Goal: Transaction & Acquisition: Purchase product/service

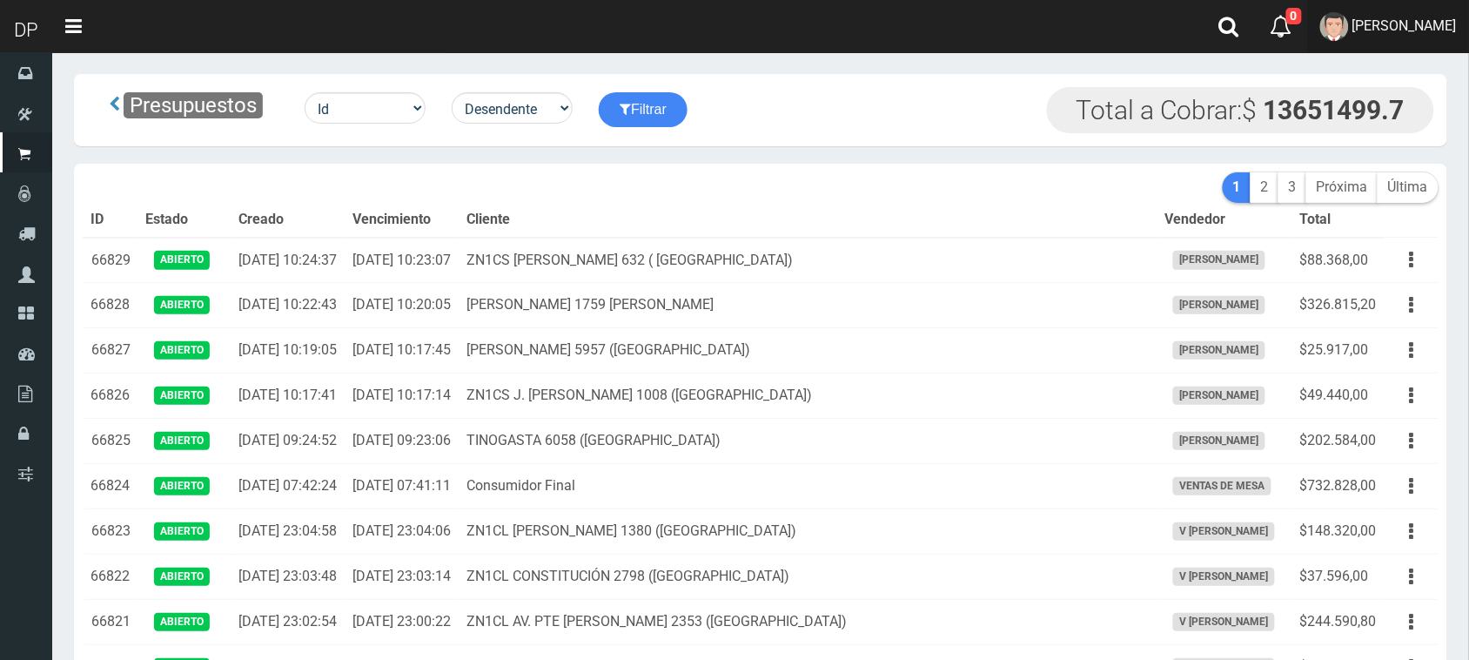
click at [1447, 31] on span "eduardo meriño" at bounding box center [1405, 25] width 104 height 17
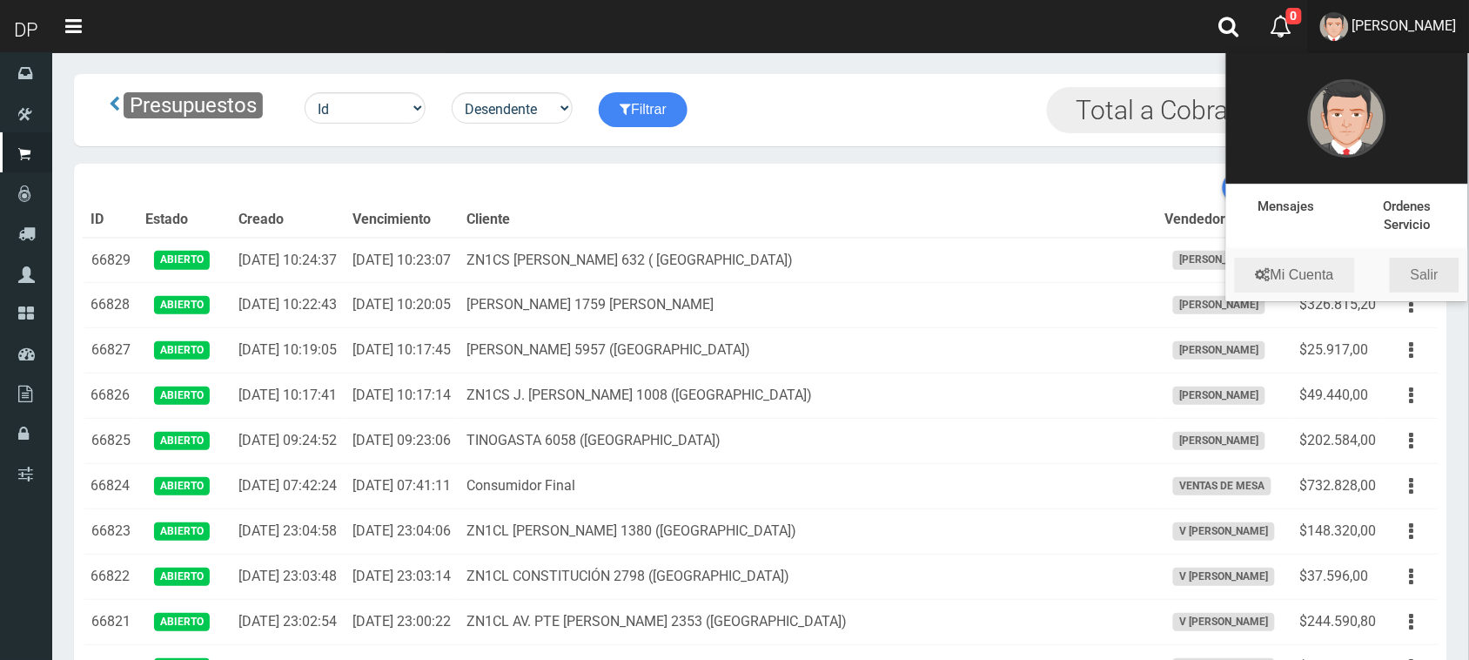
click at [1426, 268] on link "Salir" at bounding box center [1425, 275] width 70 height 35
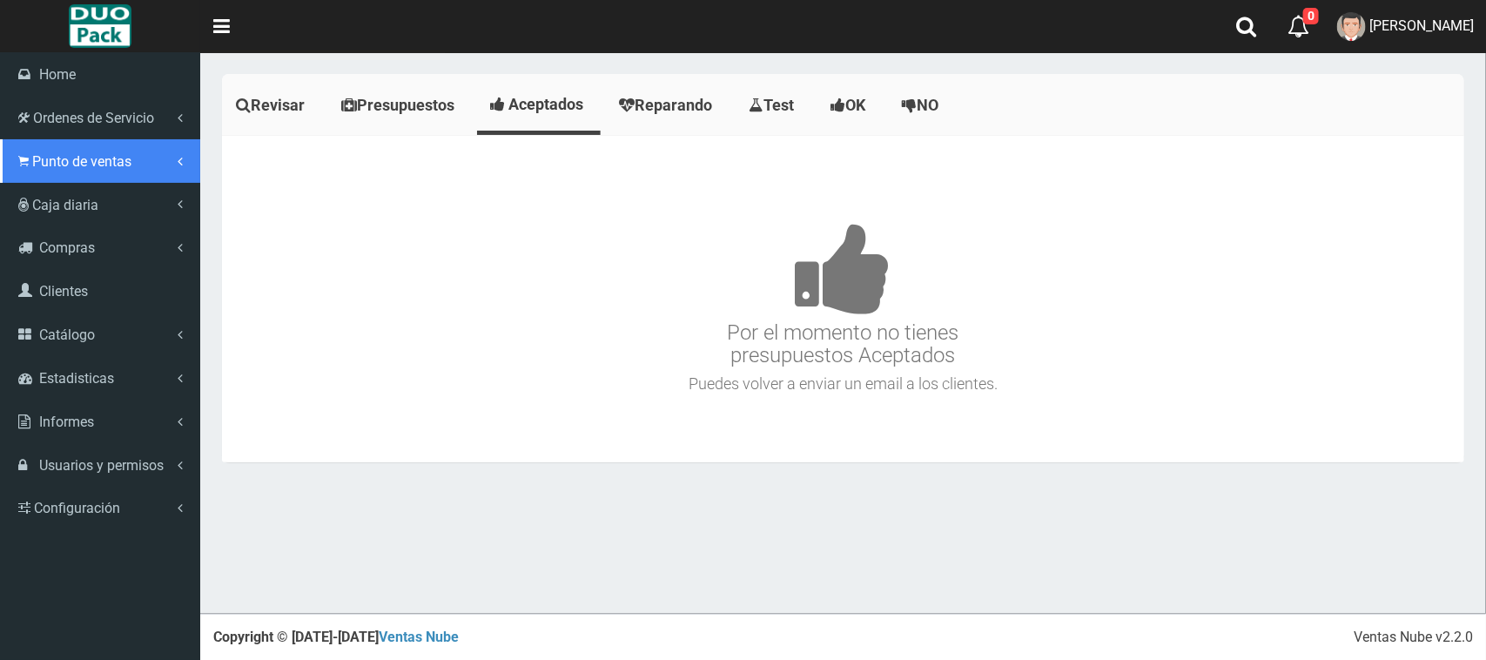
click at [68, 158] on span "Punto de ventas" at bounding box center [81, 161] width 99 height 17
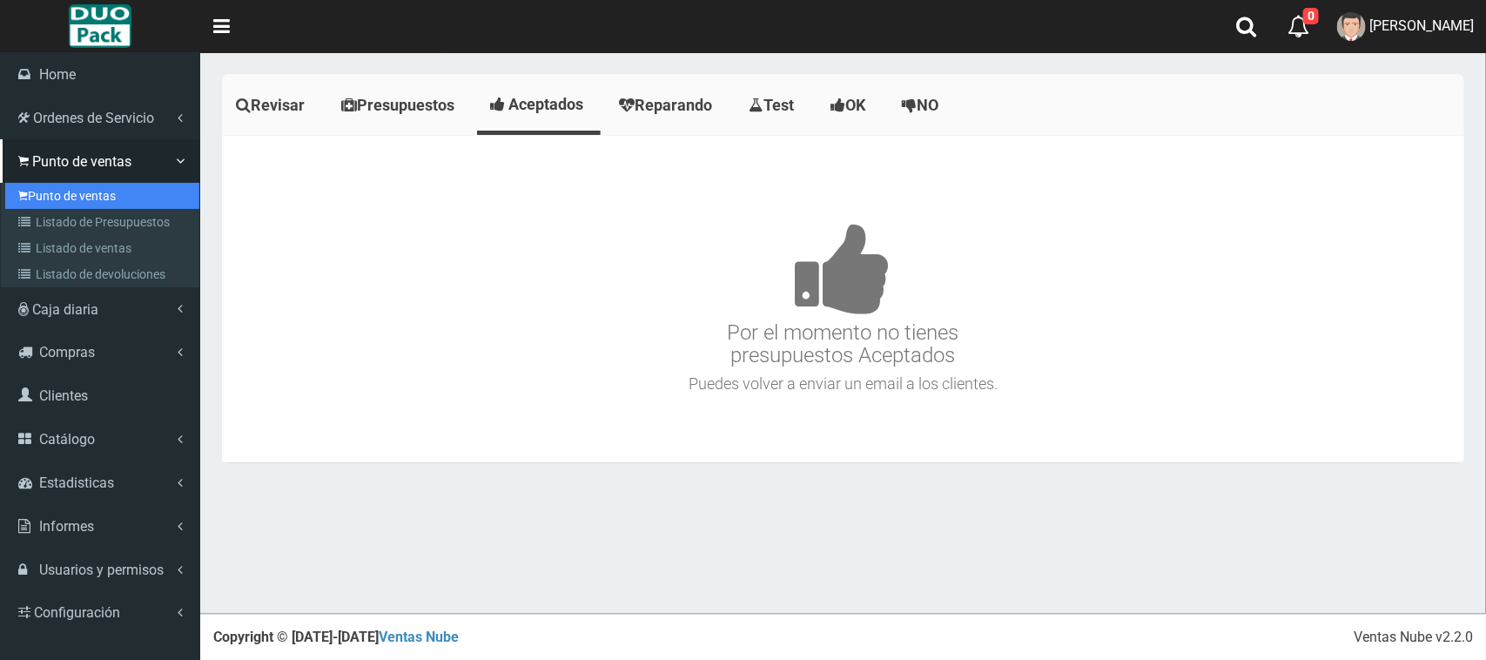
click at [104, 189] on link "Punto de ventas" at bounding box center [102, 196] width 194 height 26
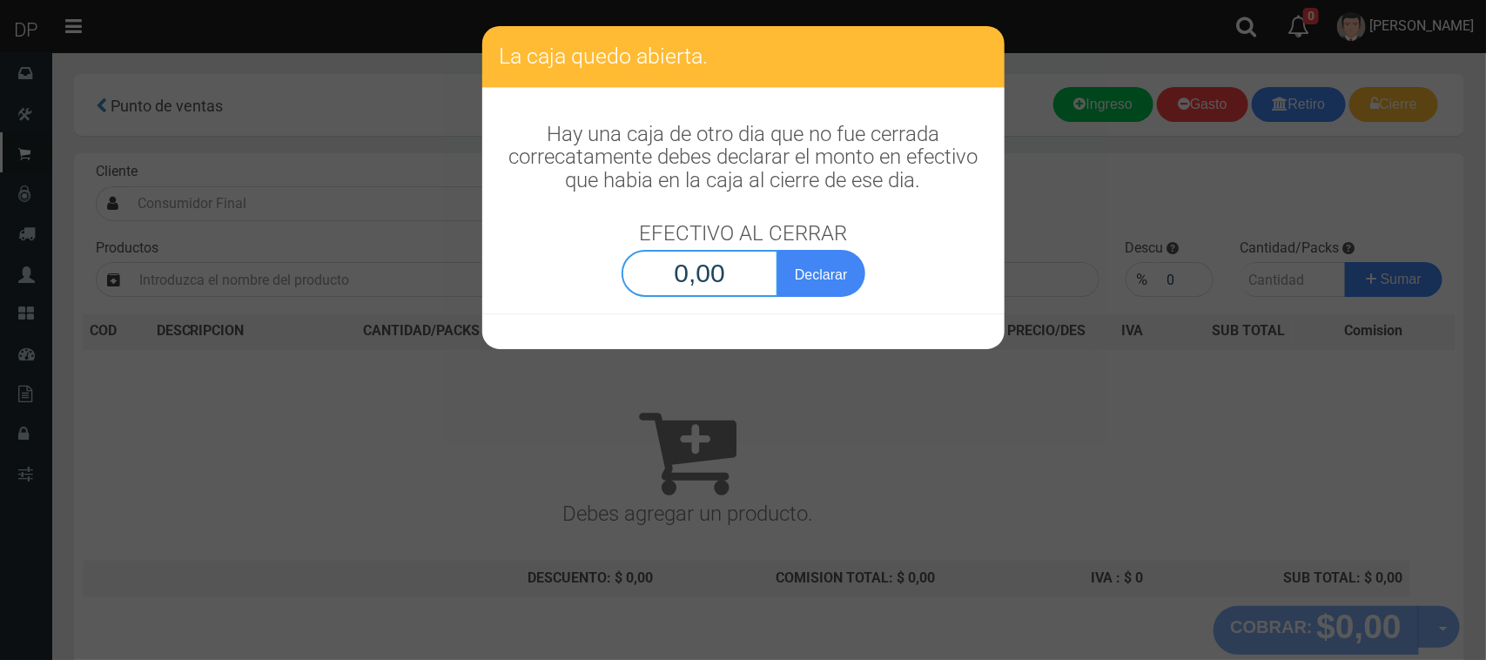
click at [703, 252] on input "0,00" at bounding box center [700, 273] width 158 height 47
type input "1,00"
click at [777, 250] on button "Declarar" at bounding box center [820, 273] width 87 height 47
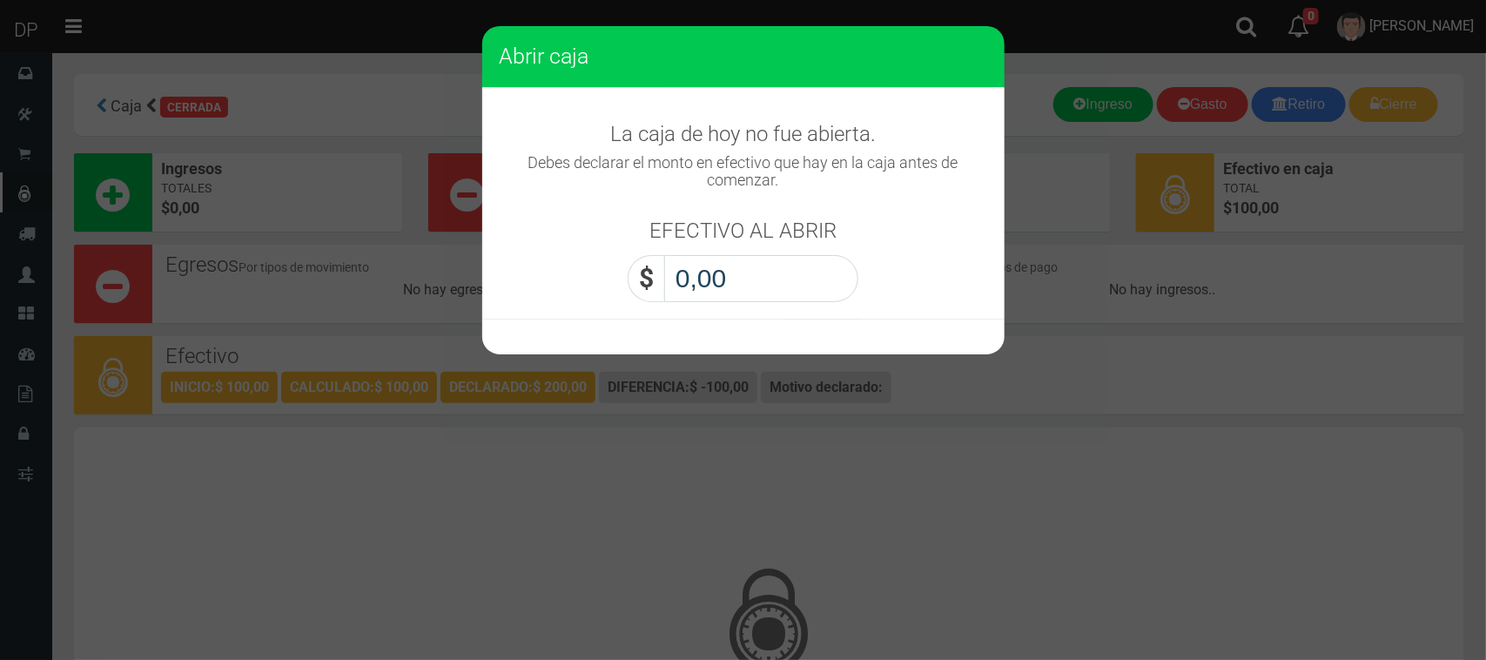
click at [729, 280] on input "0,00" at bounding box center [761, 278] width 194 height 47
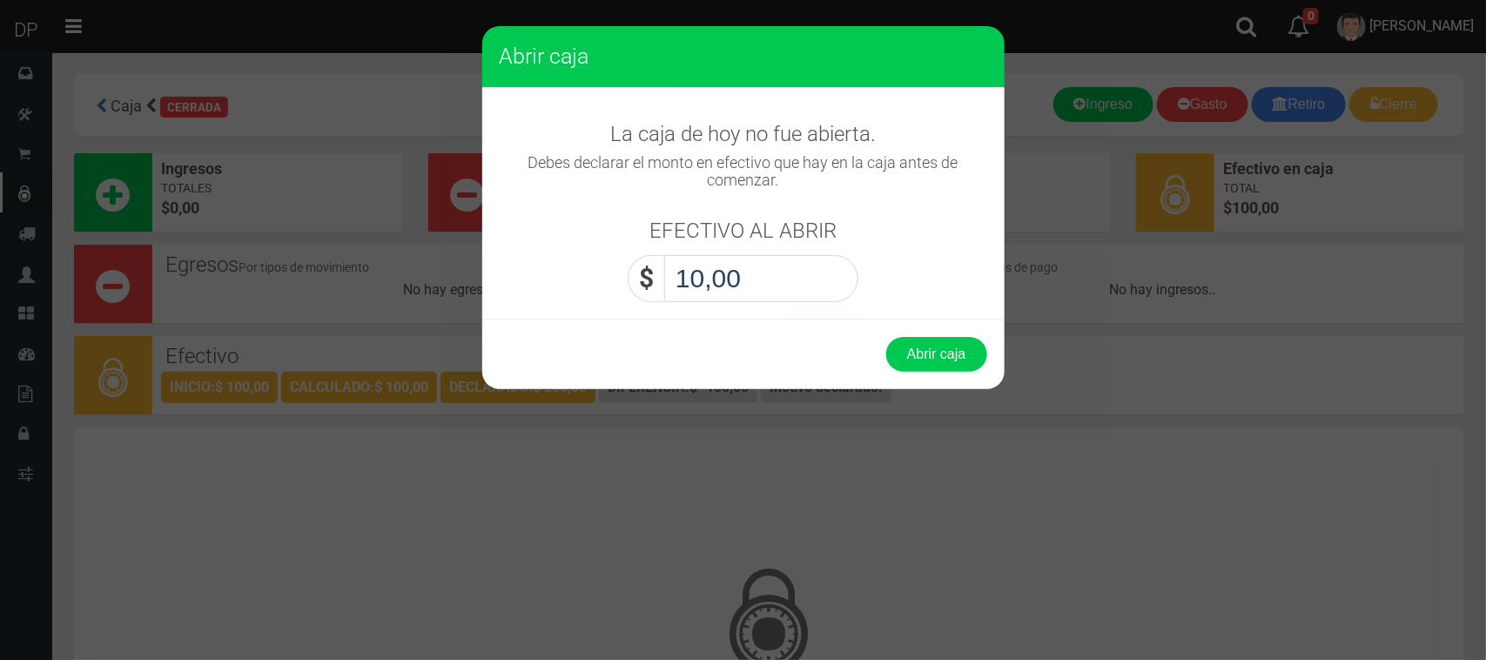
type input "1,00"
click at [886, 337] on button "Abrir caja" at bounding box center [936, 354] width 101 height 35
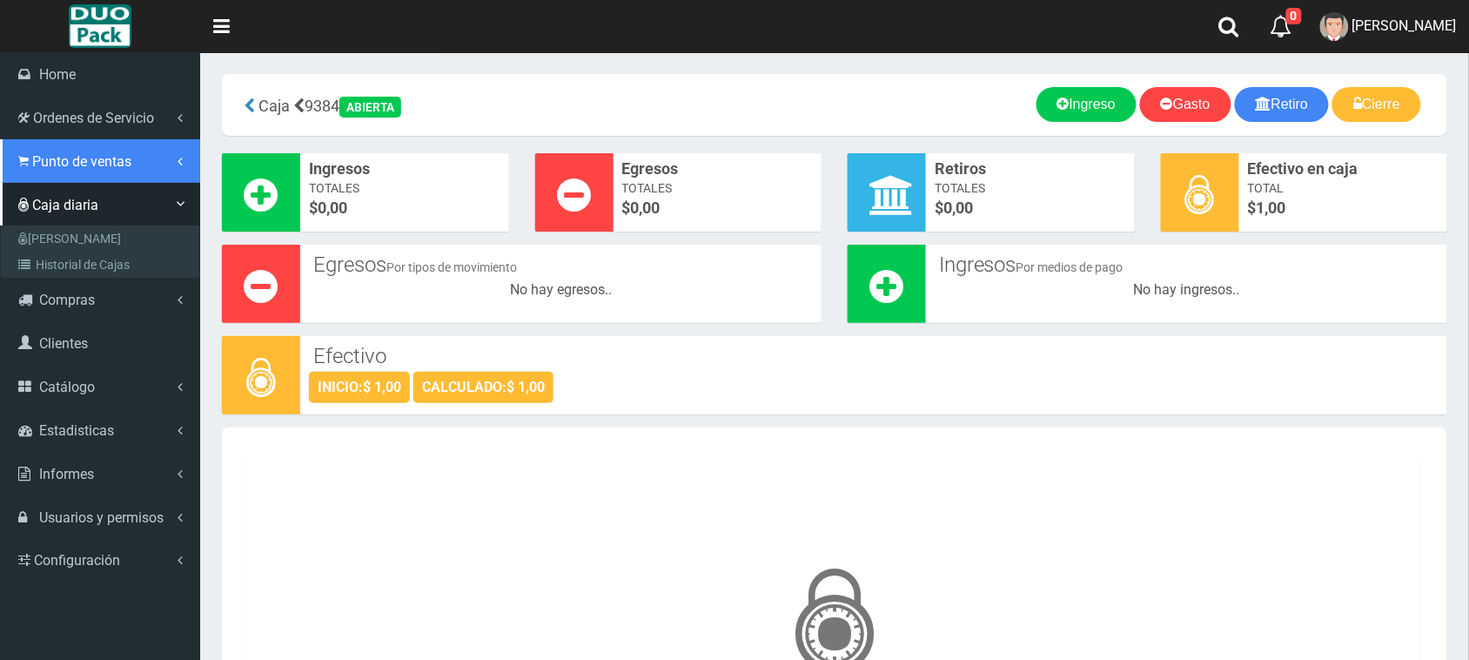
click at [54, 142] on link "Punto de ventas" at bounding box center [100, 161] width 200 height 44
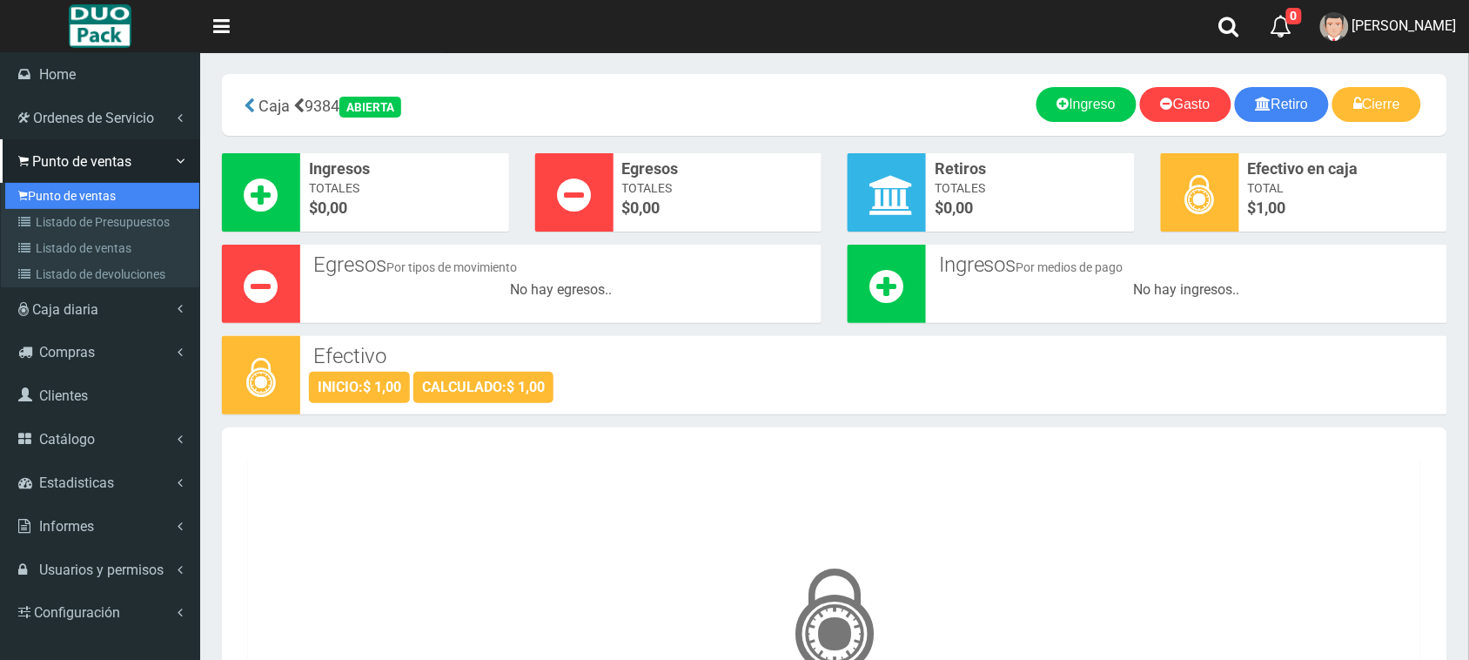
click at [70, 187] on link "Punto de ventas" at bounding box center [102, 196] width 194 height 26
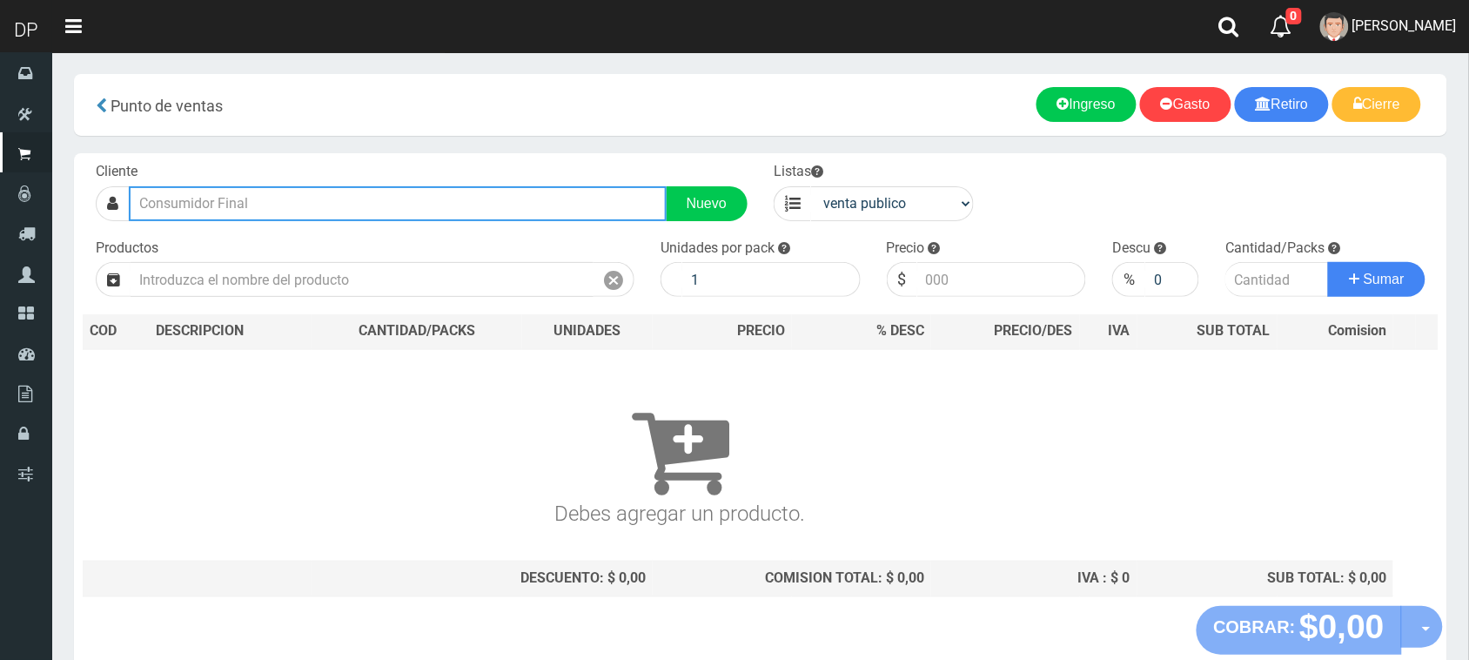
click at [292, 201] on input "text" at bounding box center [398, 203] width 538 height 35
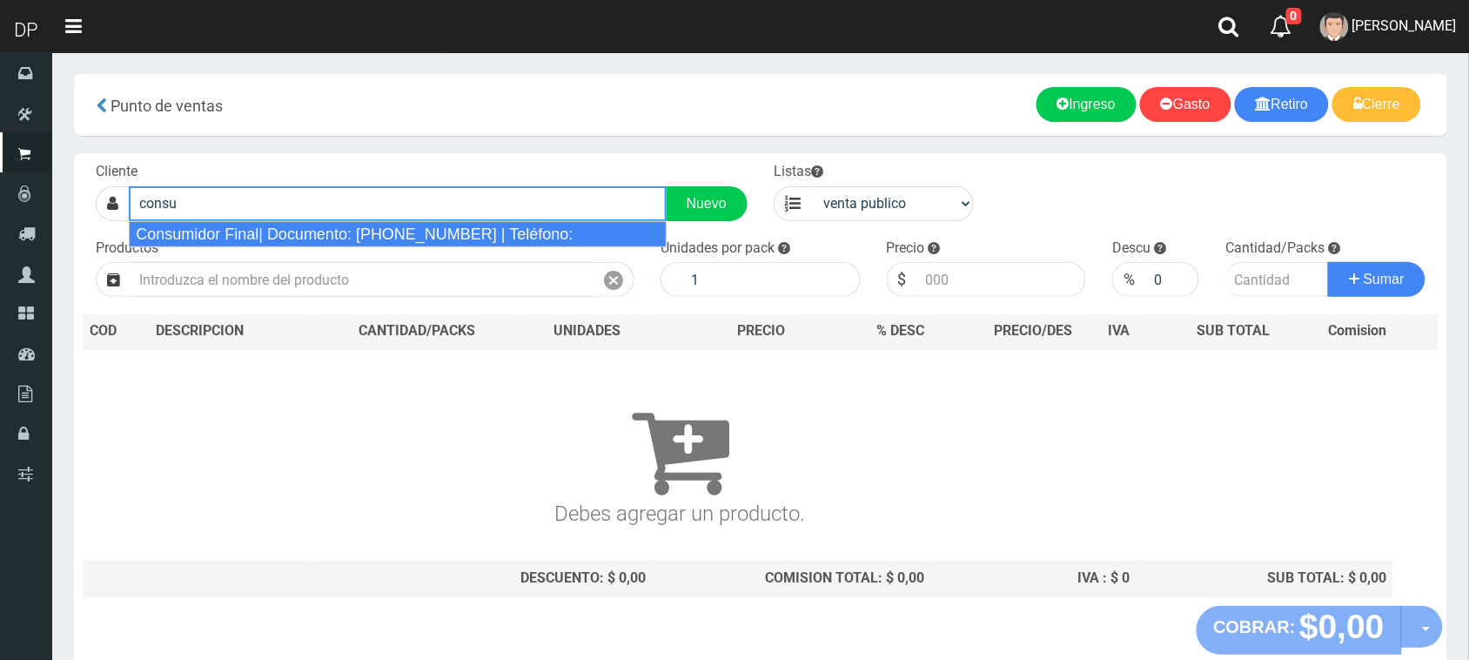
click at [333, 242] on div "Consumidor Final| Documento: 65466464 | Teléfono:" at bounding box center [398, 234] width 538 height 26
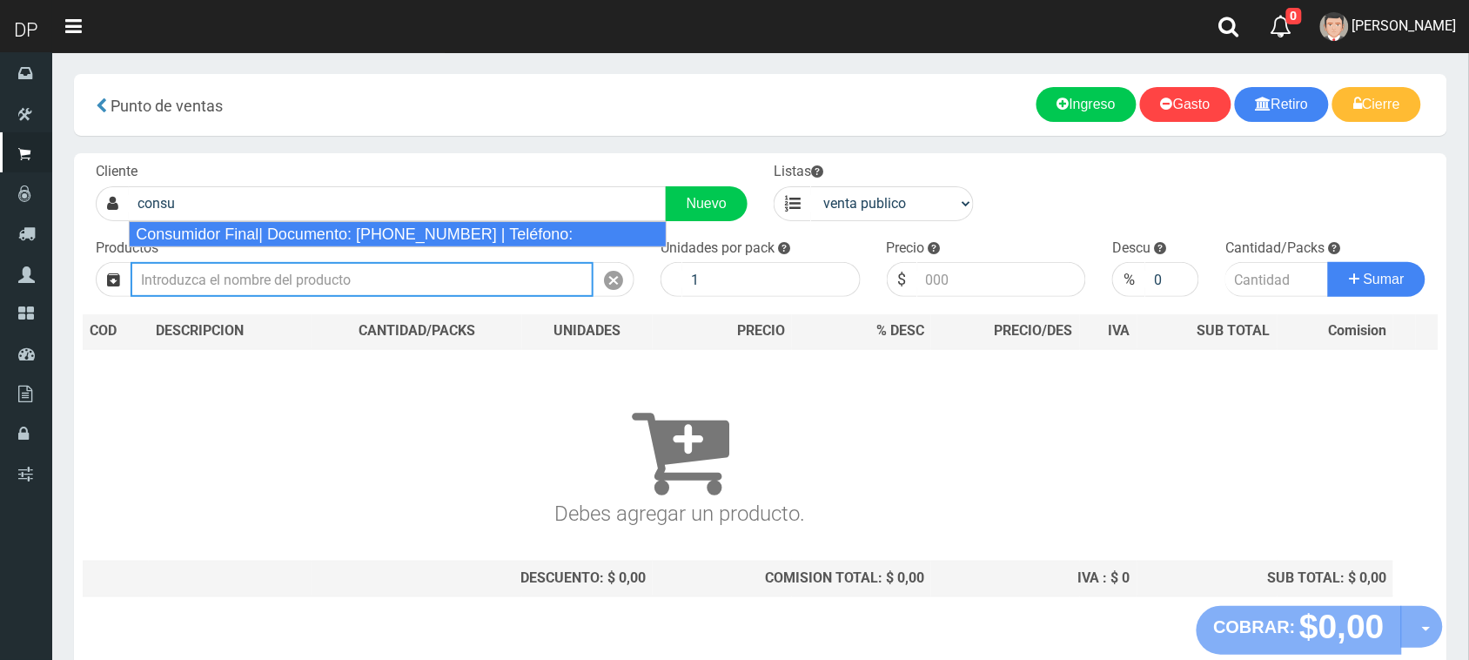
type input "Consumidor Final| Documento: 65466464 | Teléfono:"
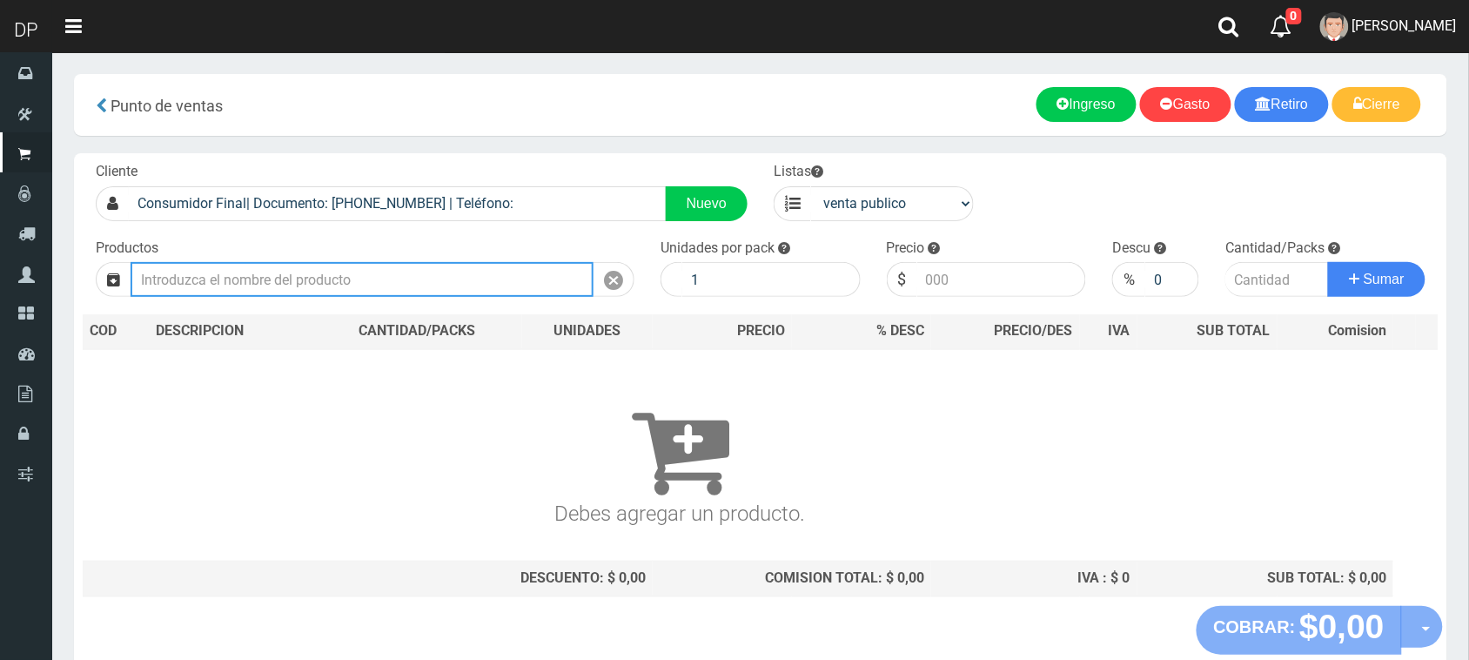
click at [249, 271] on input "text" at bounding box center [362, 279] width 463 height 35
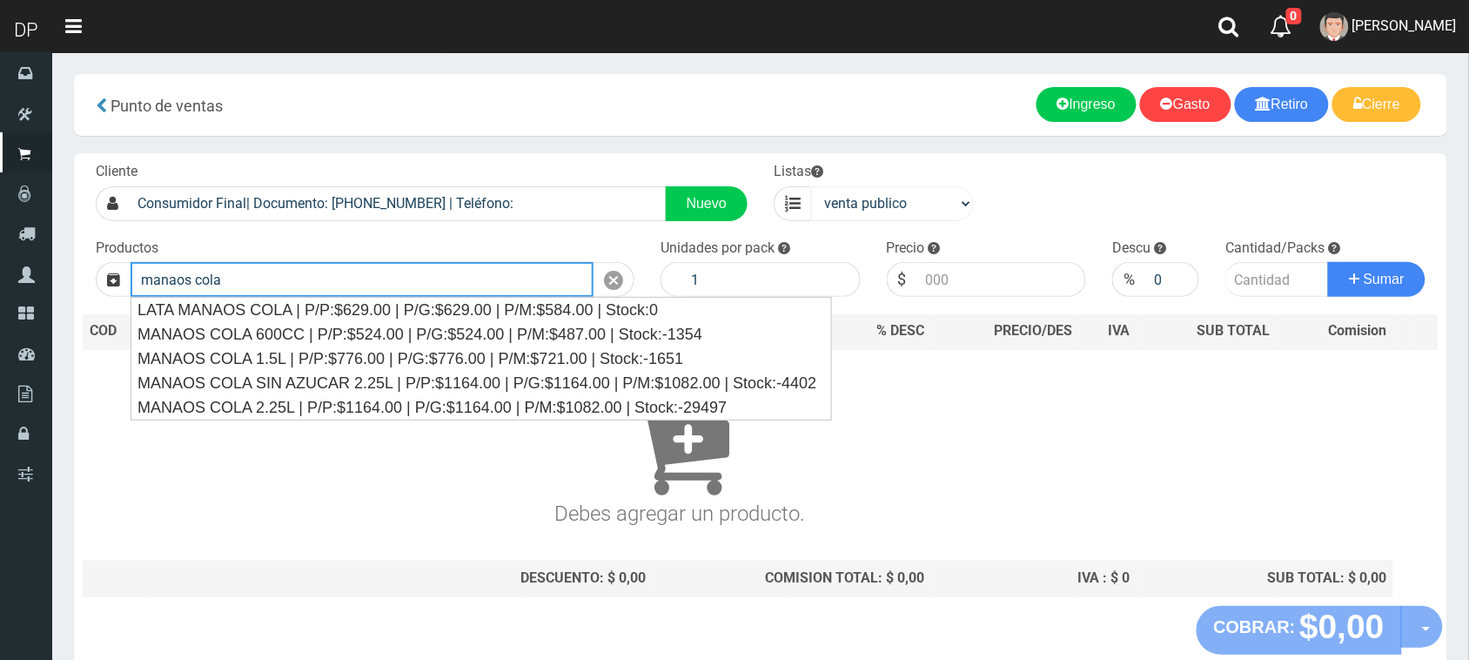
type input "manaos cola"
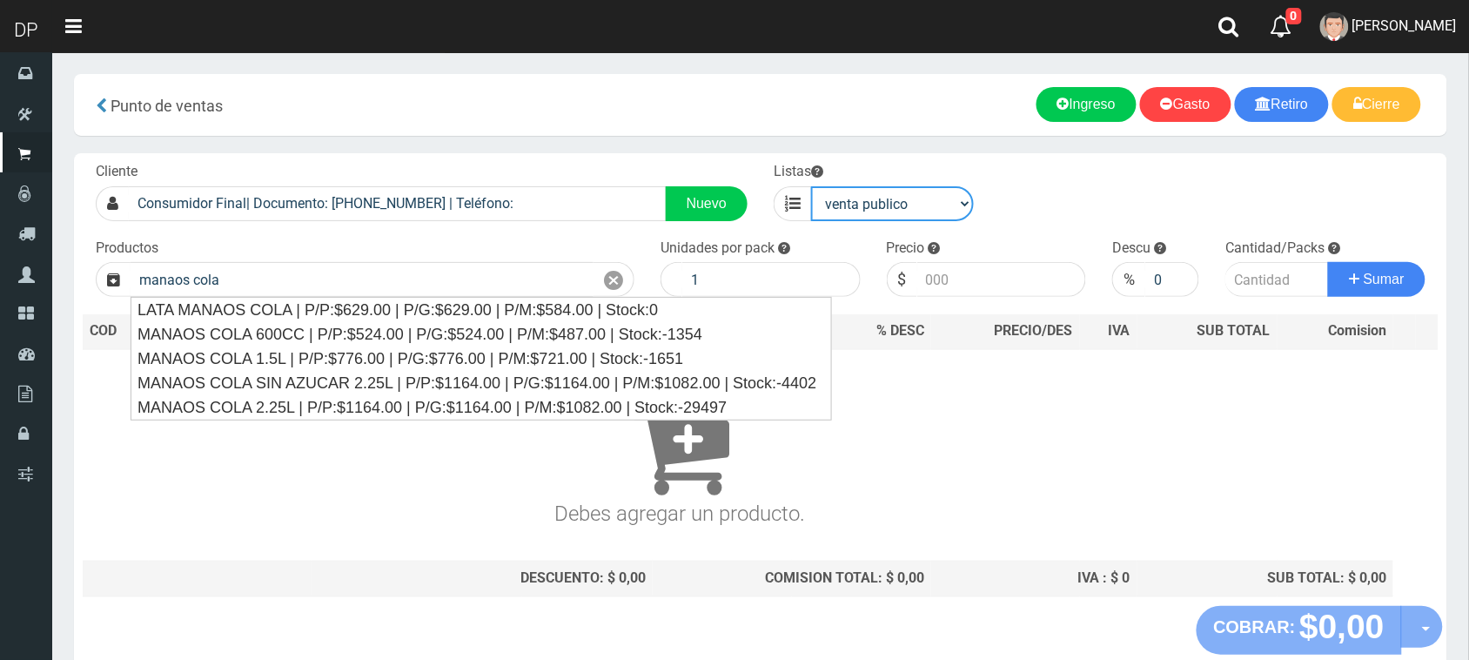
drag, startPoint x: 828, startPoint y: 187, endPoint x: 844, endPoint y: 203, distance: 22.8
click at [828, 188] on select "venta publico Sup chinos reventas" at bounding box center [892, 203] width 163 height 35
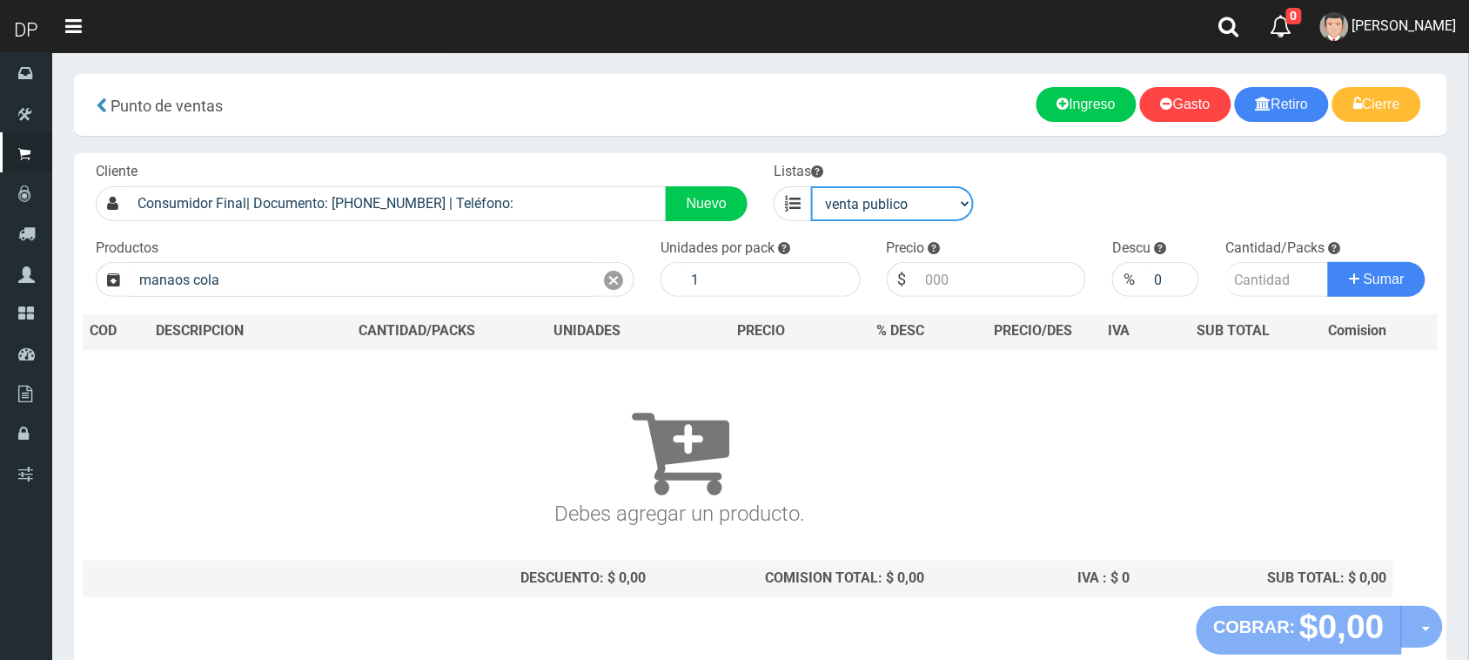
select select "3"
click at [811, 186] on select "venta publico Sup chinos reventas" at bounding box center [892, 203] width 163 height 35
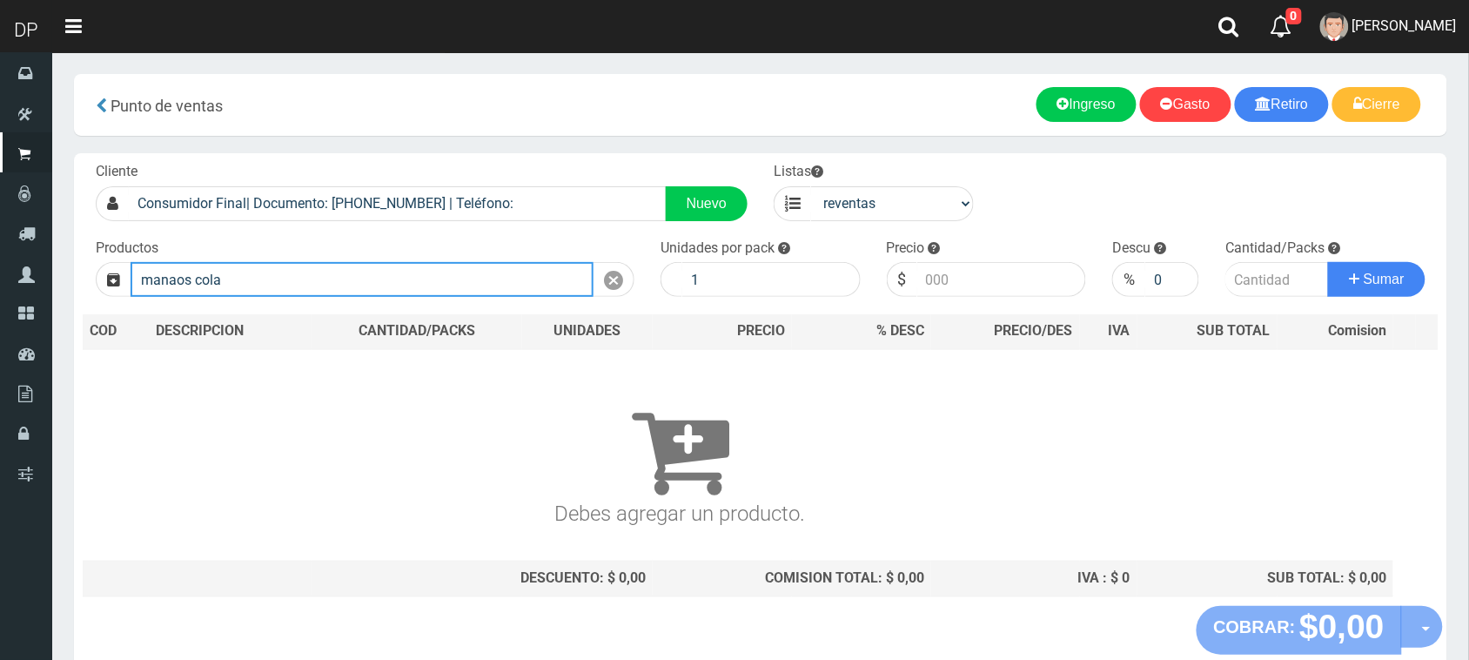
click at [250, 267] on input "manaos cola" at bounding box center [362, 279] width 463 height 35
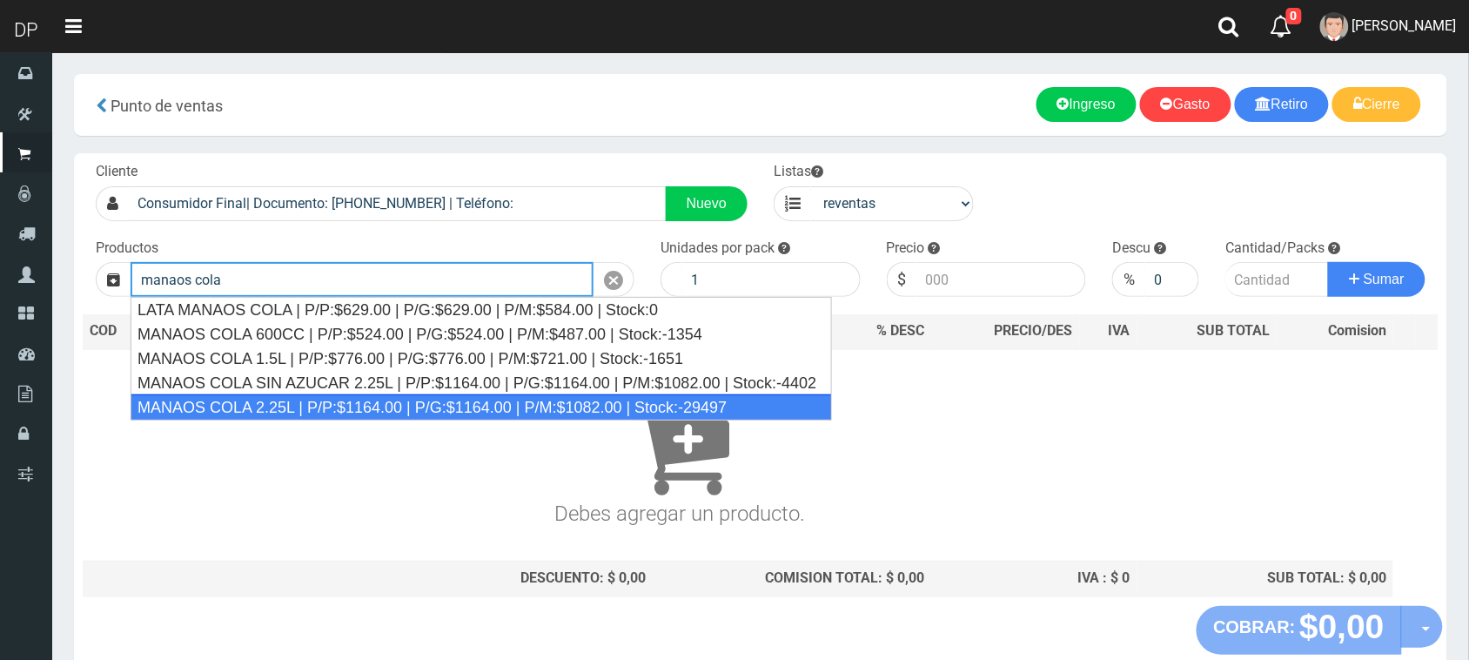
click at [293, 405] on div "MANAOS COLA 2.25L | P/P:$1164.00 | P/G:$1164.00 | P/M:$1082.00 | Stock:-29497" at bounding box center [482, 407] width 702 height 26
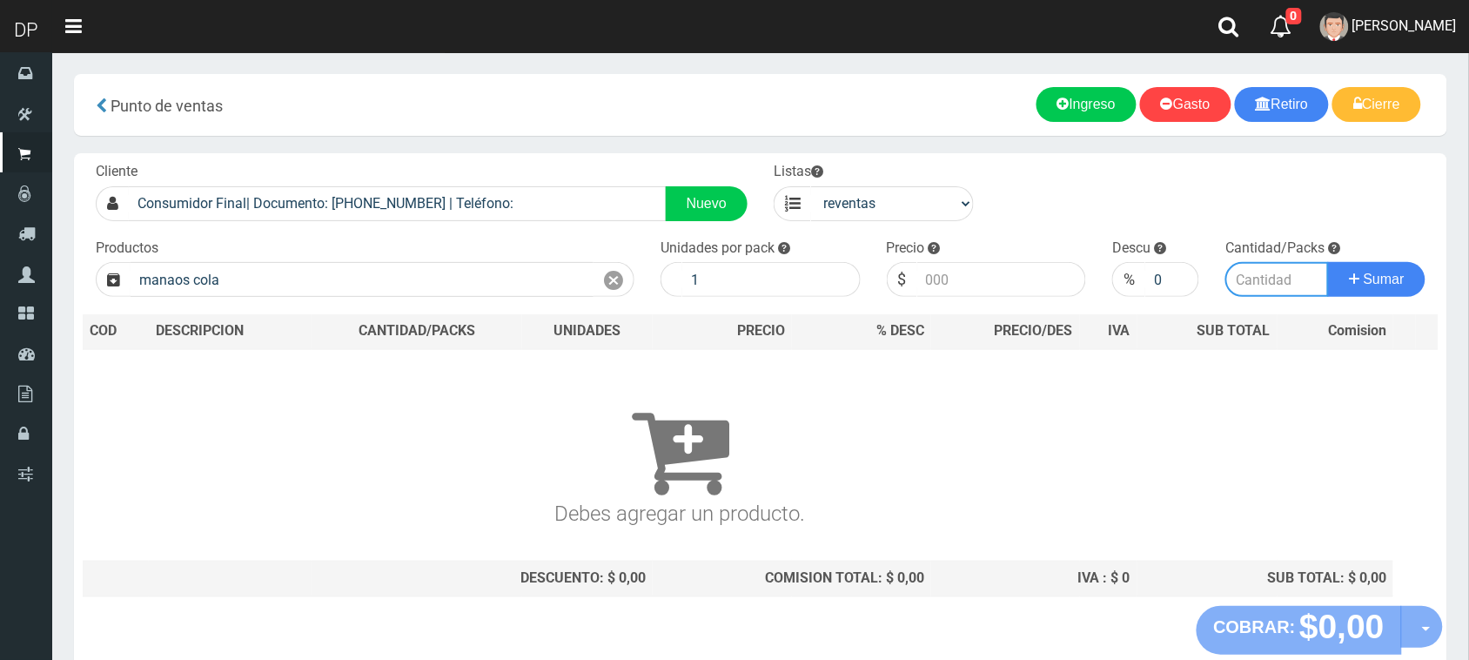
type input "MANAOS COLA 2.25L | P/P:$1164.00 | P/G:$1164.00 | P/M:$1082.00 | Stock:-29497"
type input "6"
type input "1082.00"
click at [1258, 271] on input "number" at bounding box center [1278, 279] width 104 height 35
type input "16"
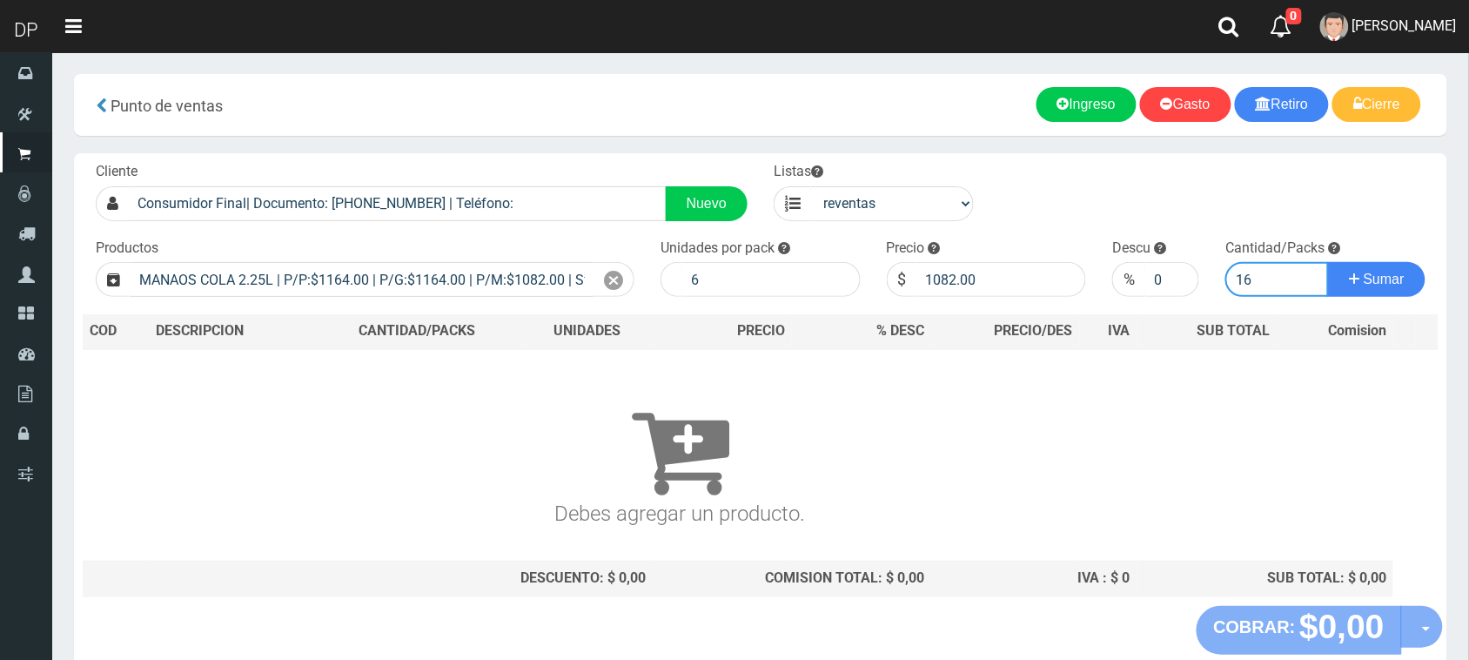
click at [1328, 262] on button "Sumar" at bounding box center [1376, 279] width 97 height 35
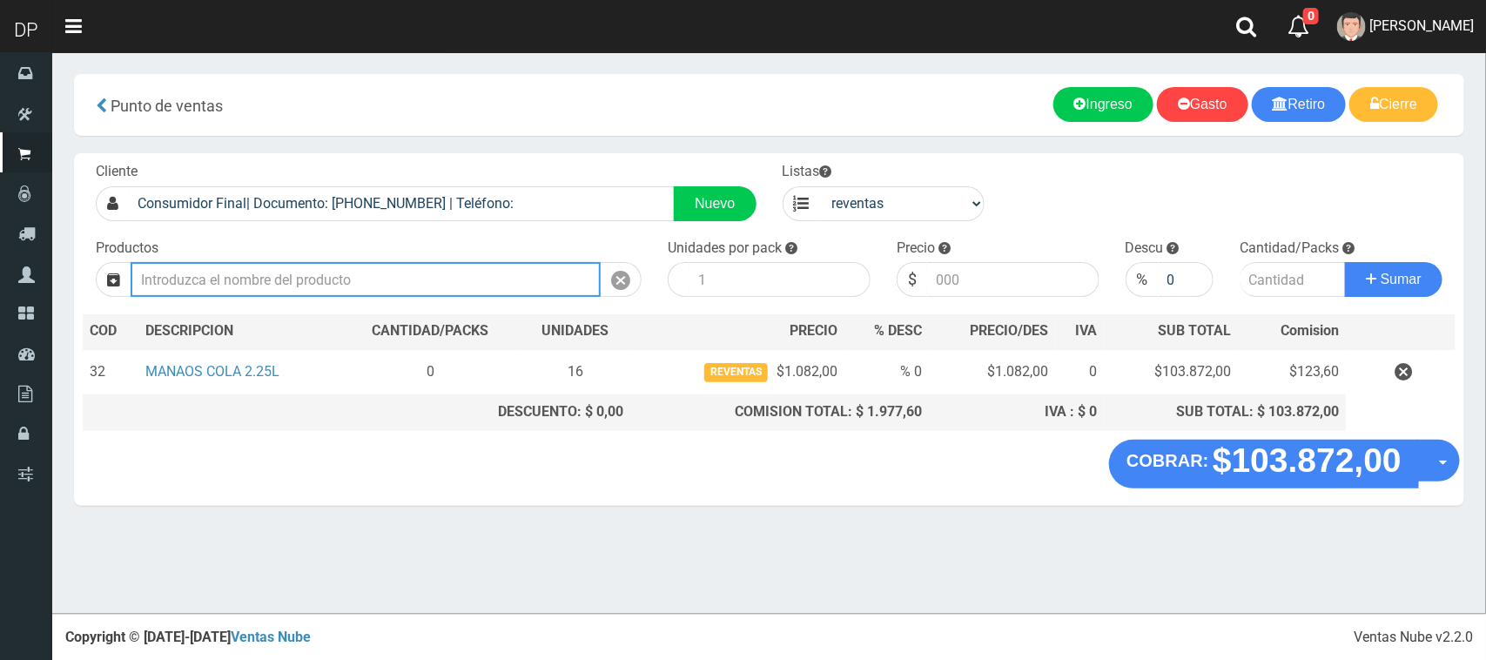
click at [313, 287] on input "text" at bounding box center [366, 279] width 470 height 35
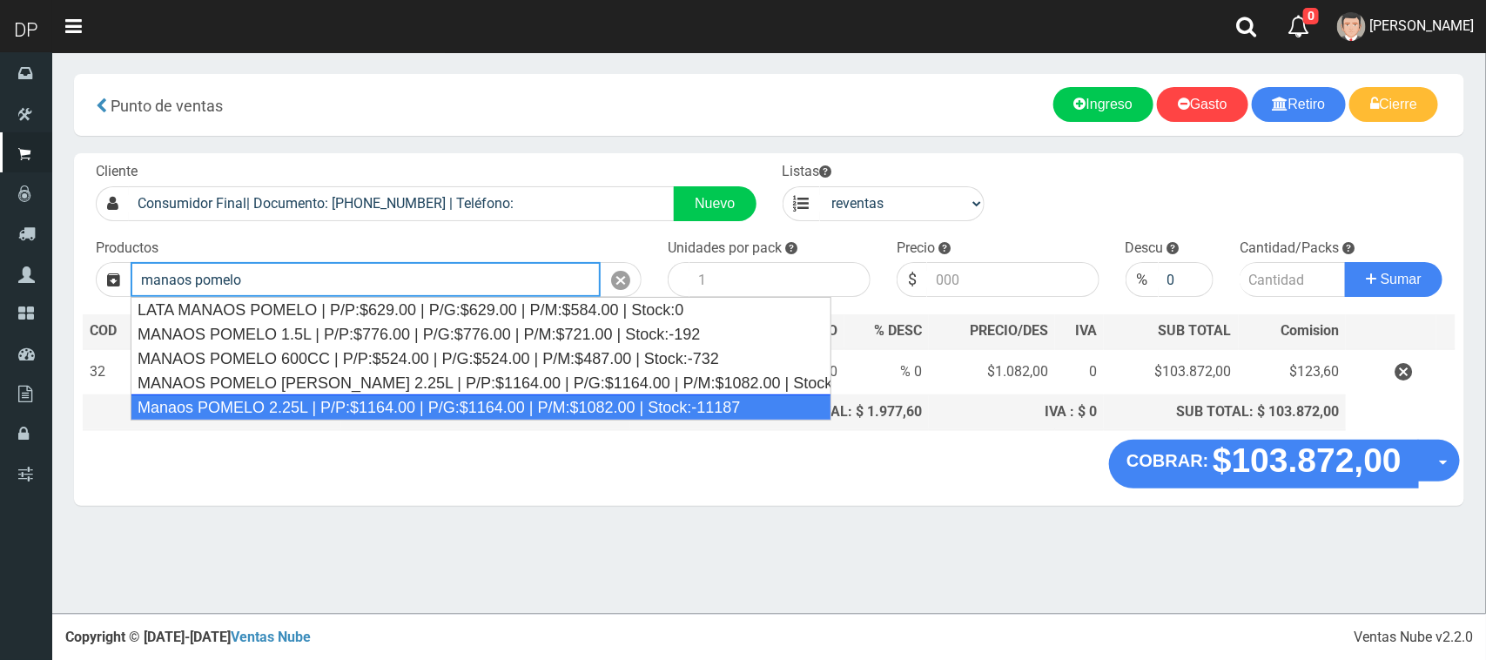
click at [362, 405] on div "Manaos POMELO 2.25L | P/P:$1164.00 | P/G:$1164.00 | P/M:$1082.00 | Stock:-11187" at bounding box center [481, 407] width 701 height 26
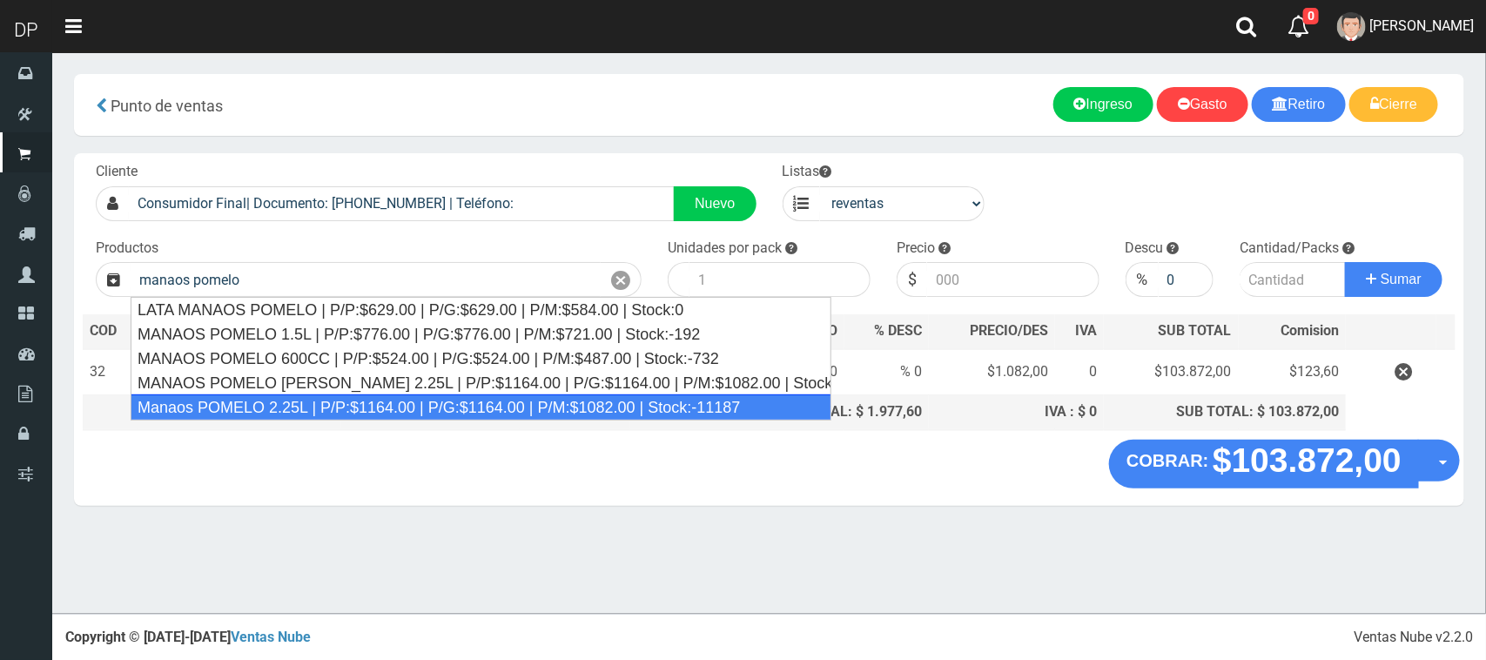
type input "Manaos POMELO 2.25L | P/P:$1164.00 | P/G:$1164.00 | P/M:$1082.00 | Stock:-11187"
type input "6"
type input "1082.00"
click at [362, 405] on div "DESCUENTO: $ 0,00" at bounding box center [486, 412] width 276 height 20
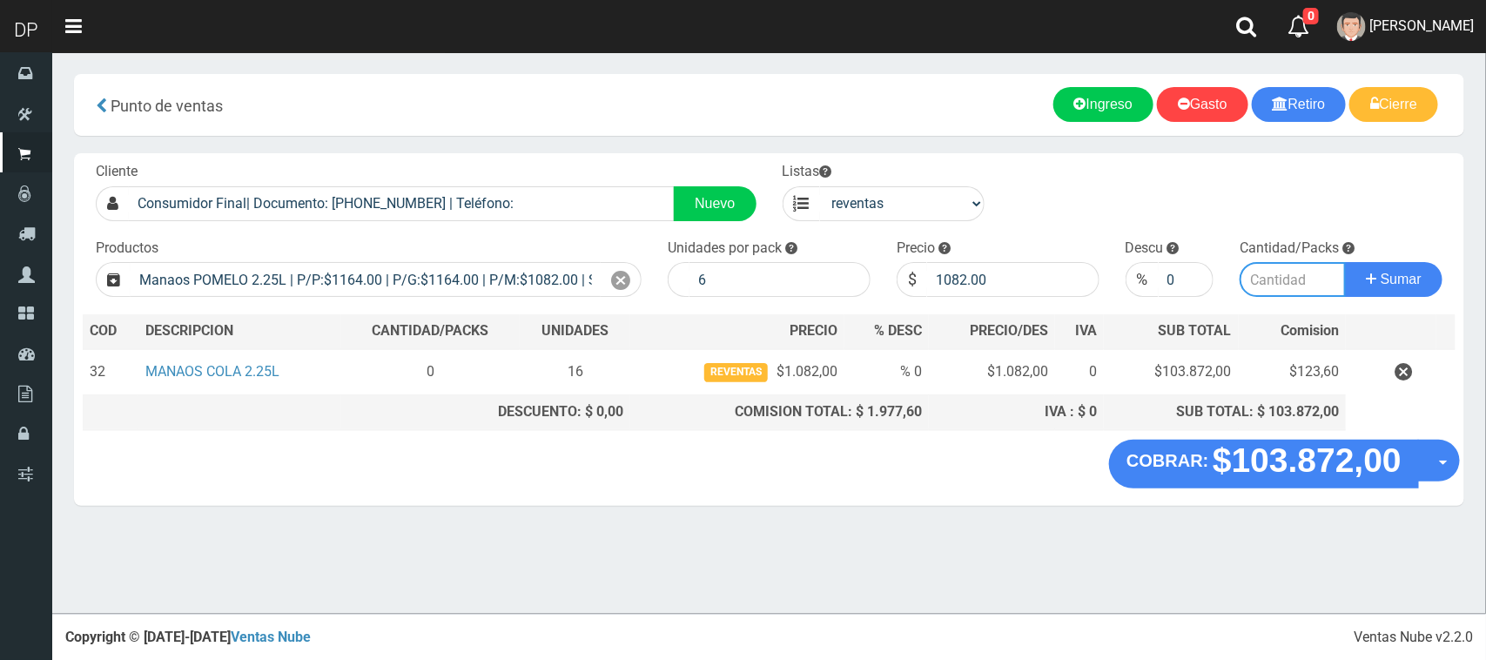
click at [1262, 270] on input "number" at bounding box center [1292, 279] width 106 height 35
type input "8"
click at [1345, 262] on button "Sumar" at bounding box center [1393, 279] width 97 height 35
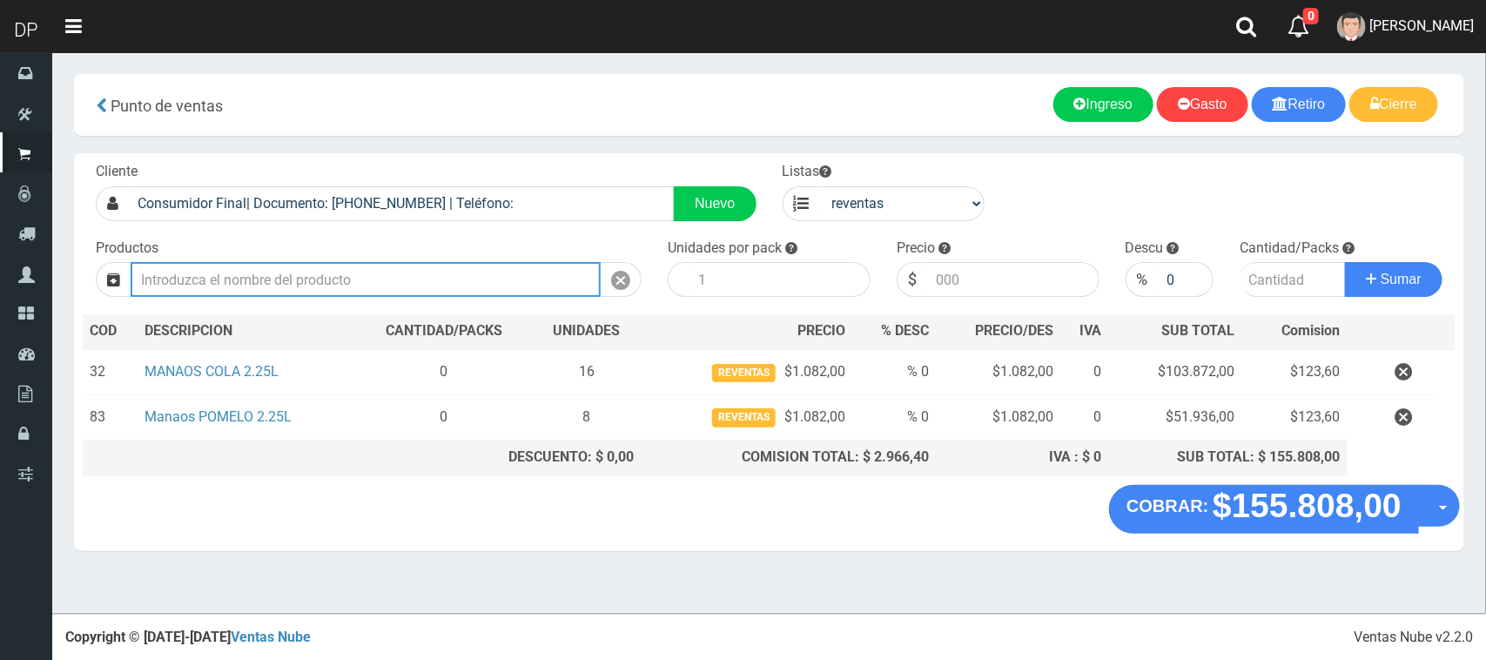
click at [379, 276] on input "text" at bounding box center [366, 279] width 470 height 35
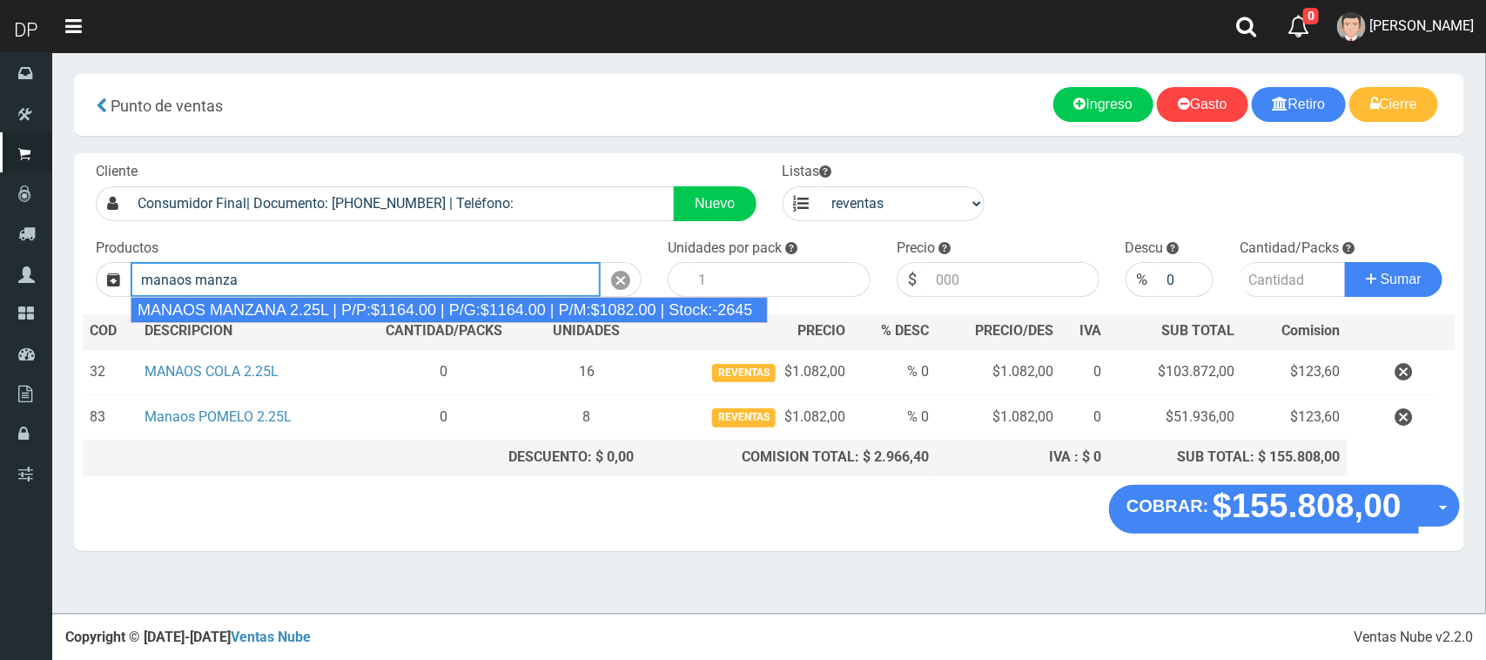
click at [313, 302] on div "MANAOS MANZANA 2.25L | P/P:$1164.00 | P/G:$1164.00 | P/M:$1082.00 | Stock:-2645" at bounding box center [449, 310] width 637 height 26
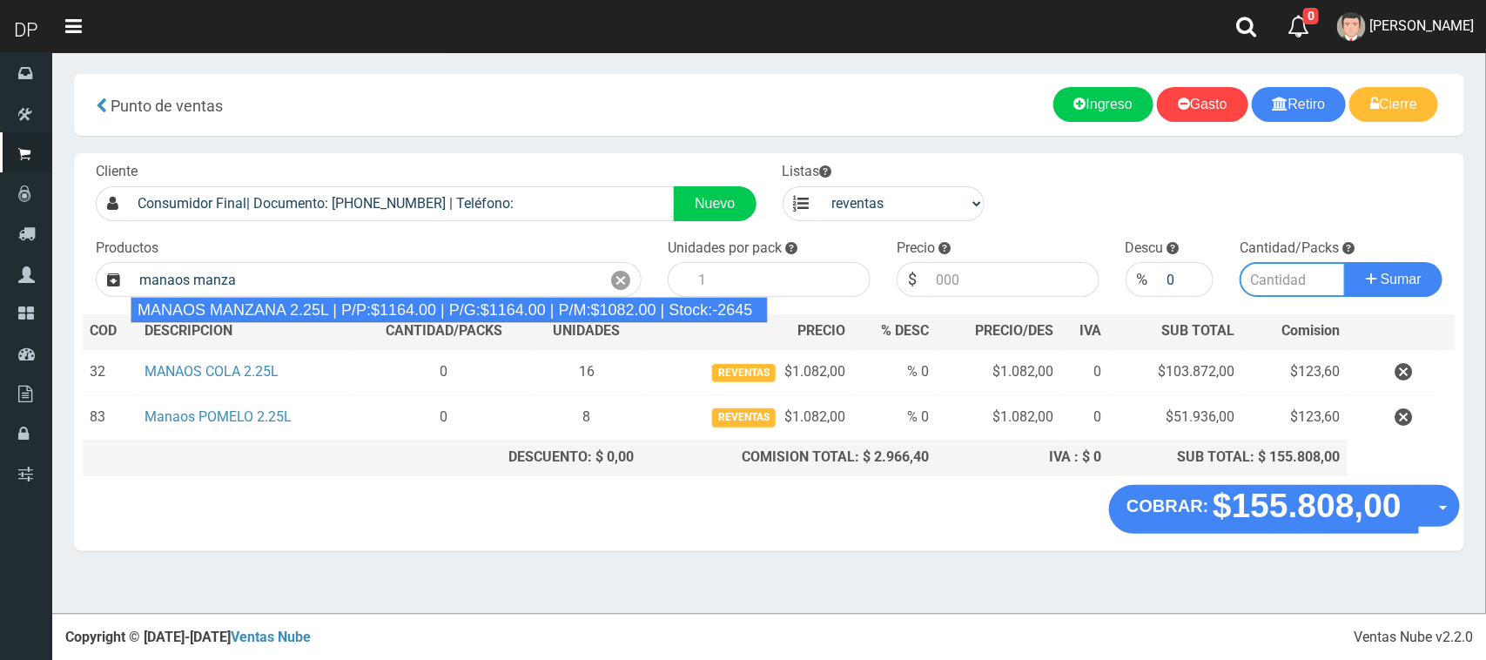
type input "MANAOS MANZANA 2.25L | P/P:$1164.00 | P/G:$1164.00 | P/M:$1082.00 | Stock:-2645"
type input "6"
type input "1082.00"
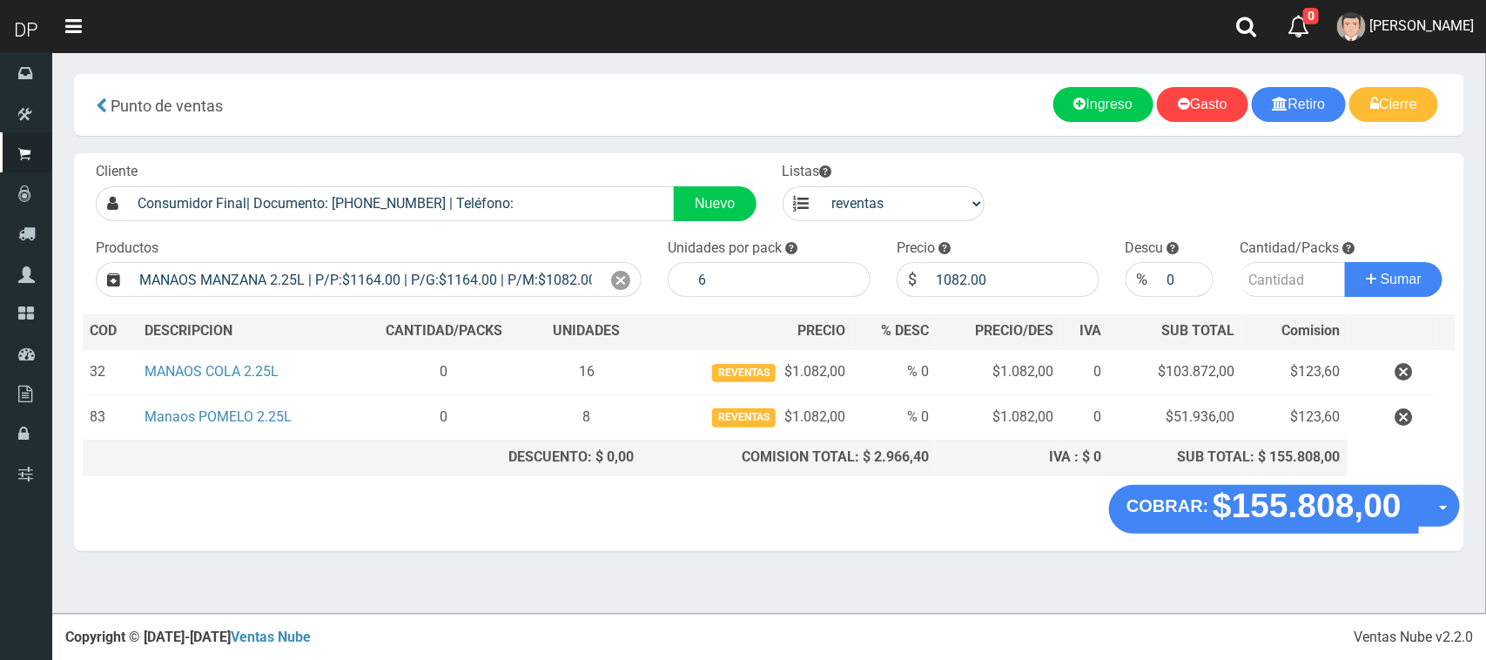
click at [1258, 258] on label "Cantidad/Packs" at bounding box center [1288, 248] width 99 height 20
click at [1277, 270] on input "number" at bounding box center [1292, 279] width 106 height 35
type input "3"
click at [1345, 262] on button "Sumar" at bounding box center [1393, 279] width 97 height 35
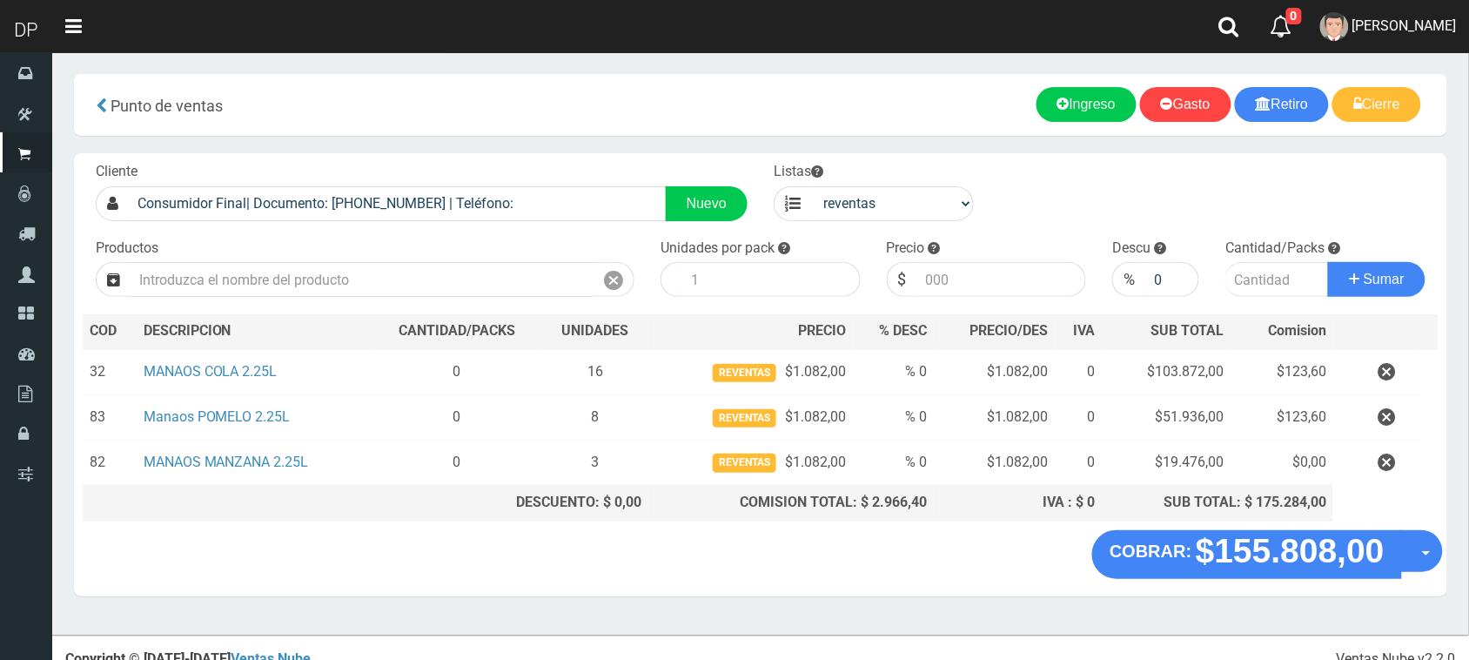
drag, startPoint x: 303, startPoint y: 300, endPoint x: 288, endPoint y: 259, distance: 43.5
click at [305, 300] on div "Cliente Consumidor Final| Documento: 65466464 | Teléfono: Nuevo Listas venta pu…" at bounding box center [760, 341] width 1373 height 377
click at [288, 259] on div "Productos" at bounding box center [365, 267] width 565 height 59
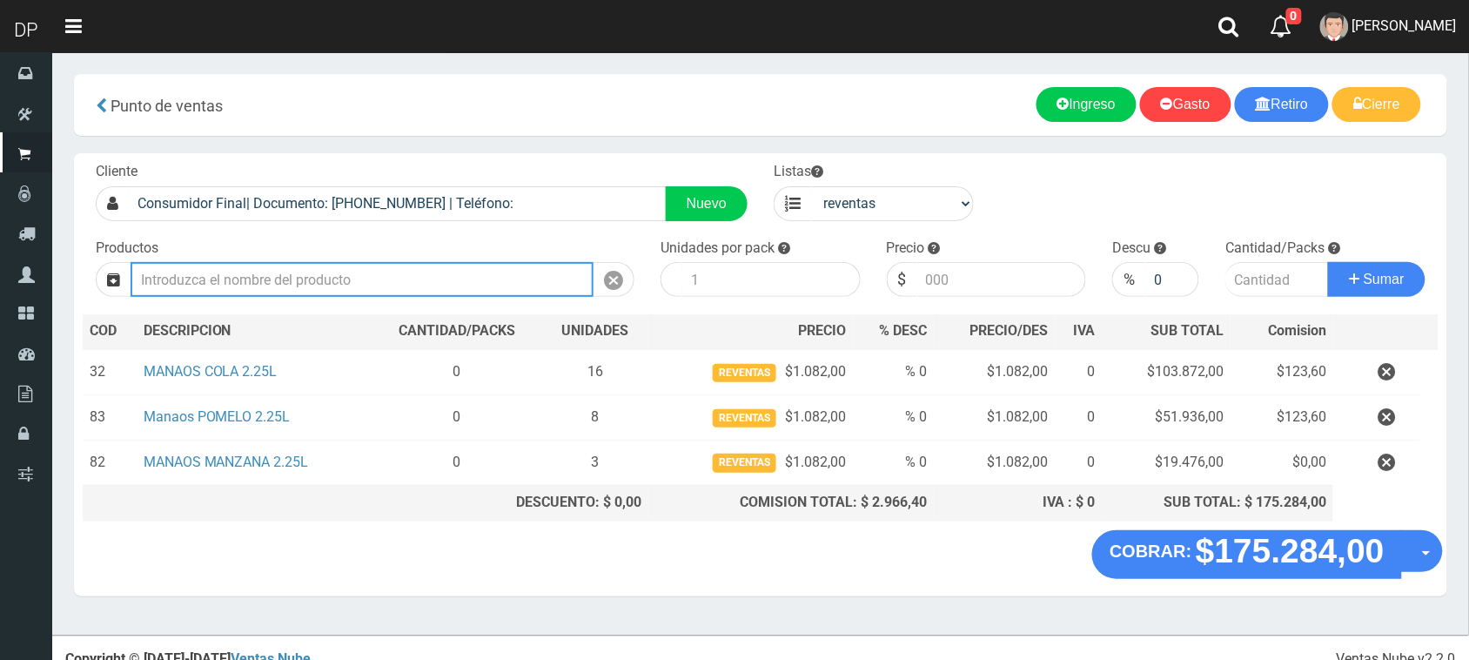
click at [285, 285] on input "text" at bounding box center [362, 279] width 463 height 35
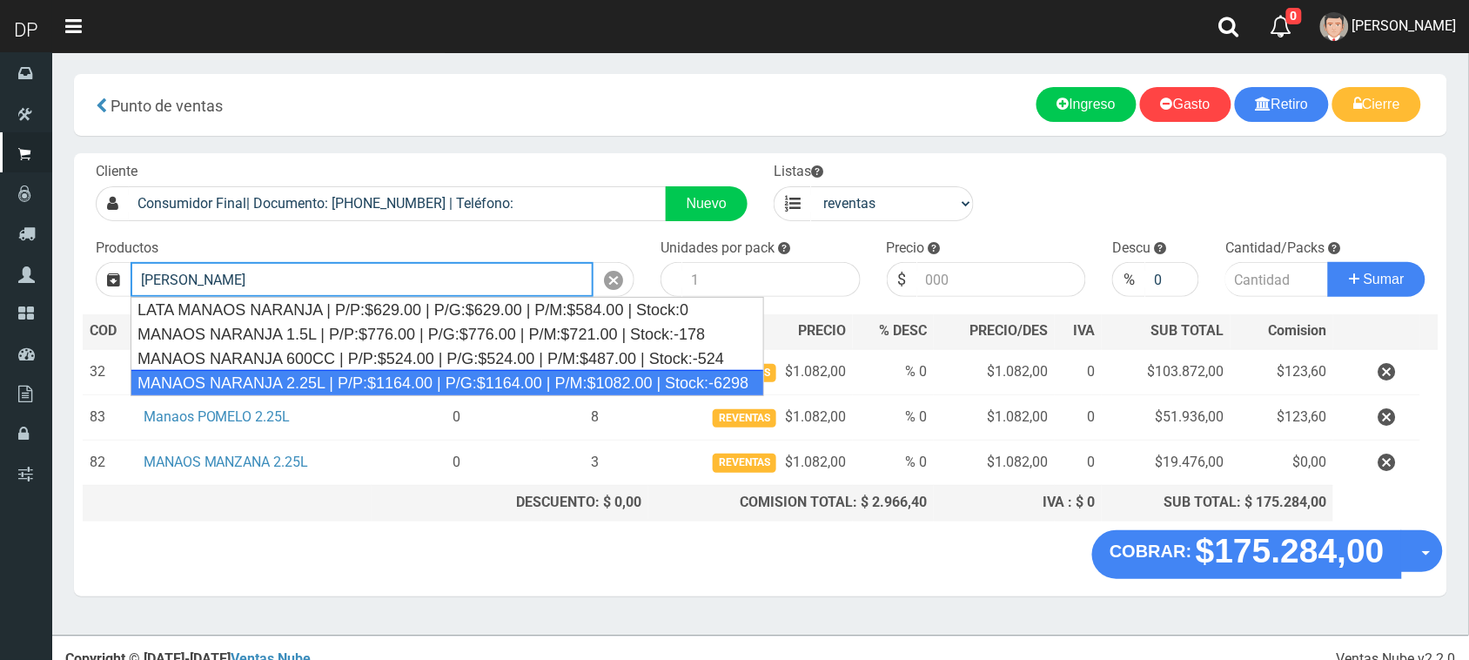
click at [362, 381] on div "MANAOS NARANJA 2.25L | P/P:$1164.00 | P/G:$1164.00 | P/M:$1082.00 | Stock:-6298" at bounding box center [448, 383] width 634 height 26
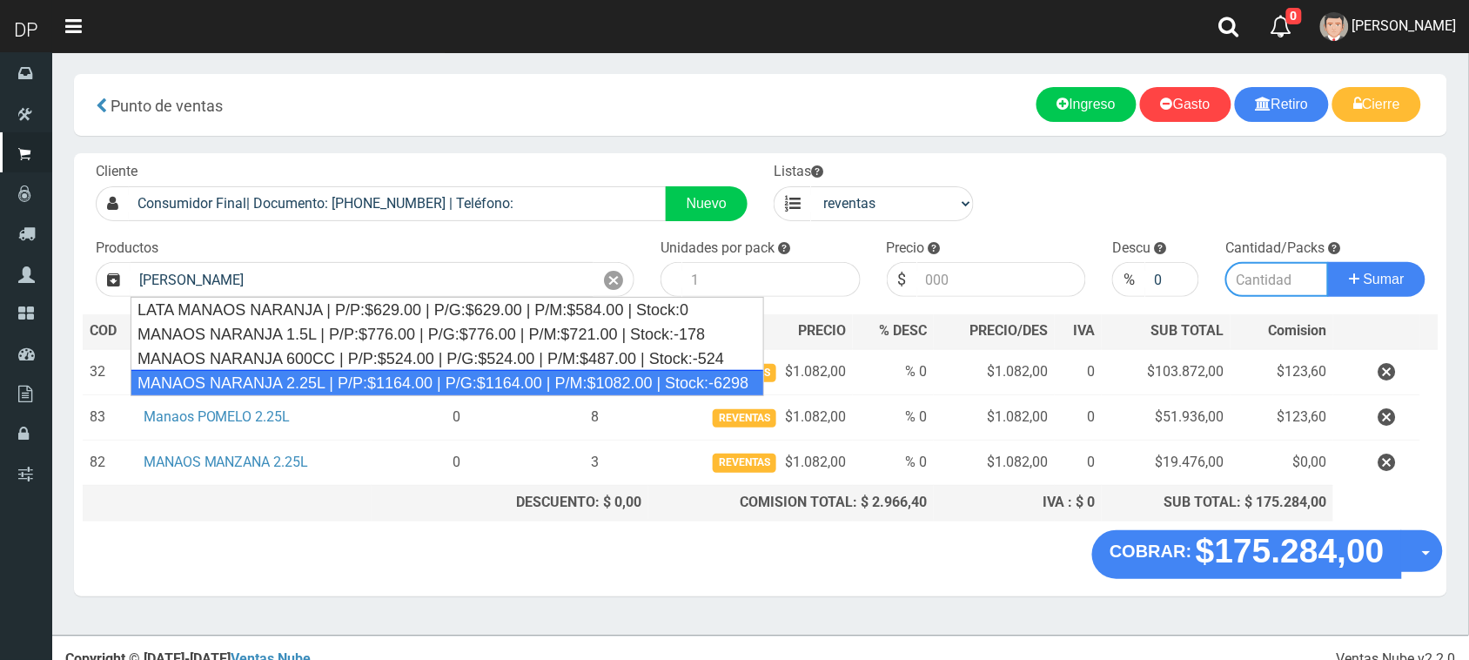
type input "MANAOS NARANJA 2.25L | P/P:$1164.00 | P/G:$1164.00 | P/M:$1082.00 | Stock:-6298"
type input "6"
type input "1082.00"
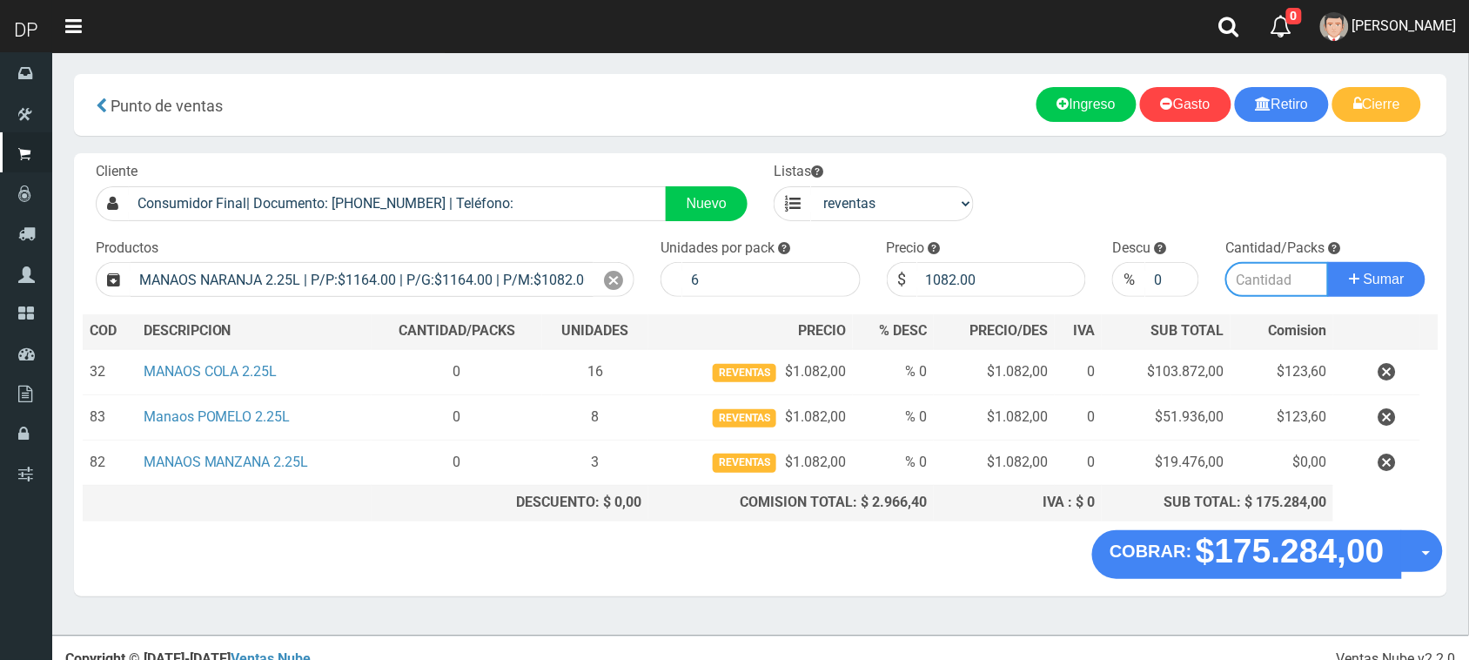
click at [1280, 280] on input "number" at bounding box center [1278, 279] width 104 height 35
type input "5"
click at [1328, 262] on button "Sumar" at bounding box center [1376, 279] width 97 height 35
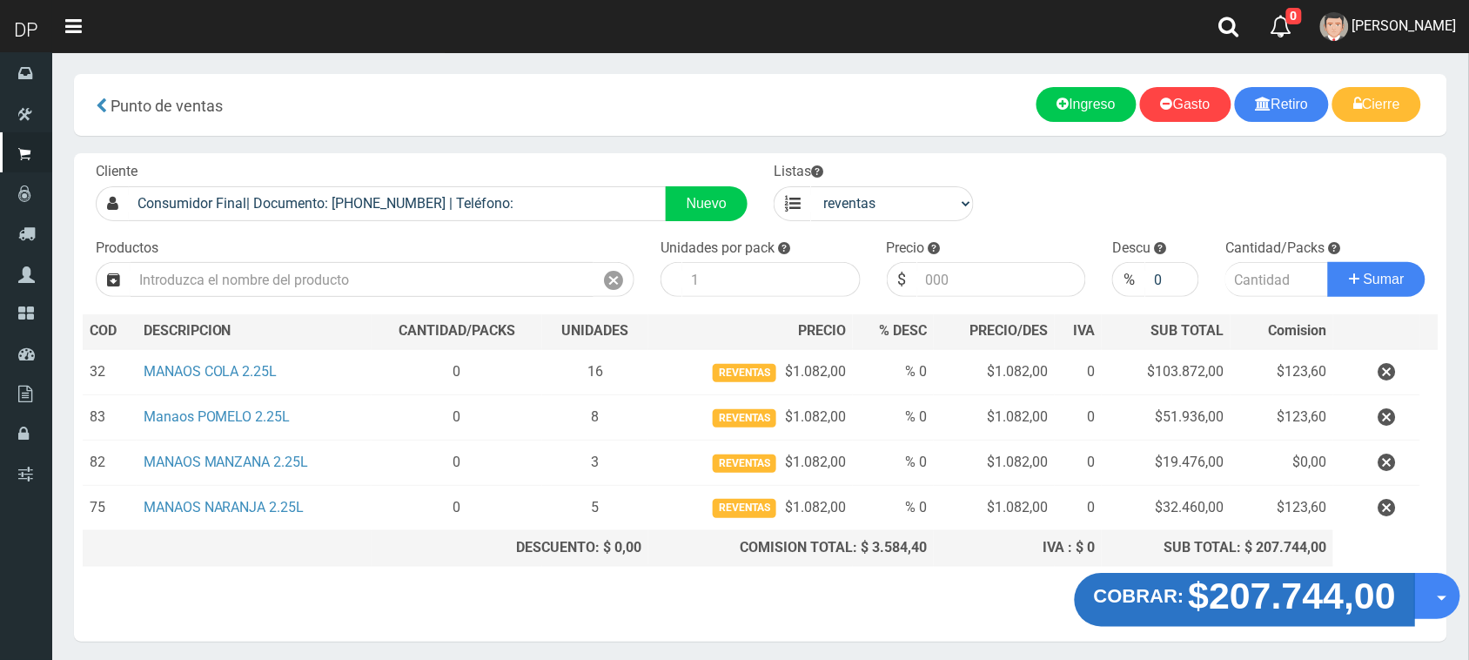
click at [1269, 590] on strong "$207.744,00" at bounding box center [1293, 594] width 208 height 41
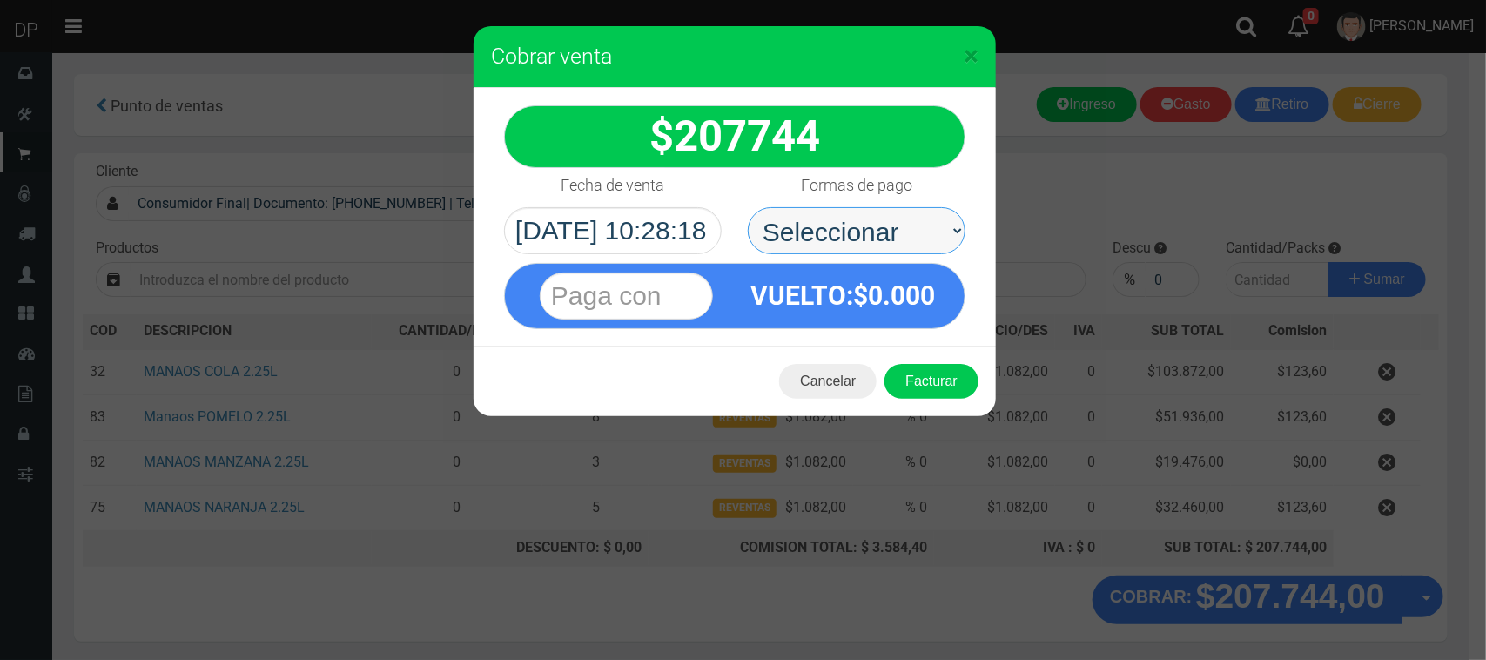
click at [863, 241] on select "Seleccionar Efectivo Tarjeta de Crédito Depósito Débito" at bounding box center [857, 230] width 218 height 47
select select "Efectivo"
click at [748, 207] on select "Seleccionar Efectivo Tarjeta de Crédito Depósito Débito" at bounding box center [857, 230] width 218 height 47
click at [941, 377] on button "Facturar" at bounding box center [931, 381] width 94 height 35
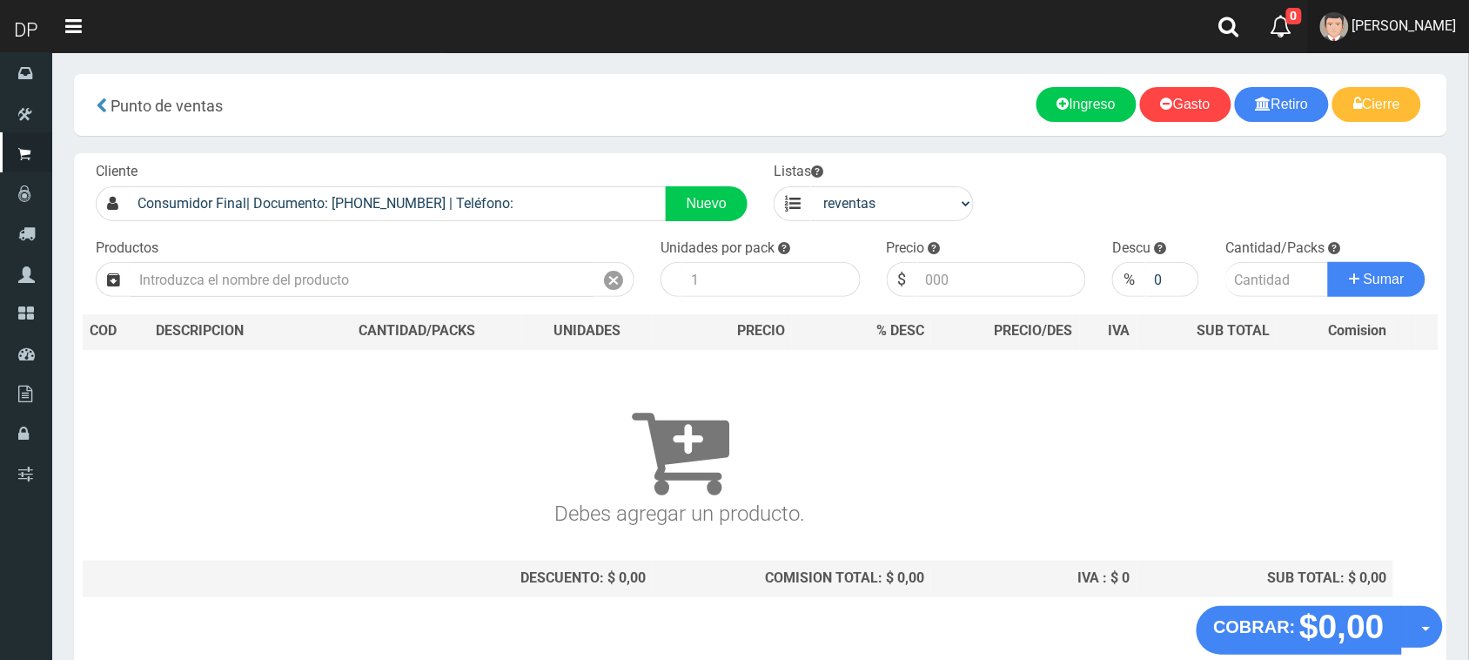
click at [1406, 44] on link "[PERSON_NAME]" at bounding box center [1388, 26] width 161 height 53
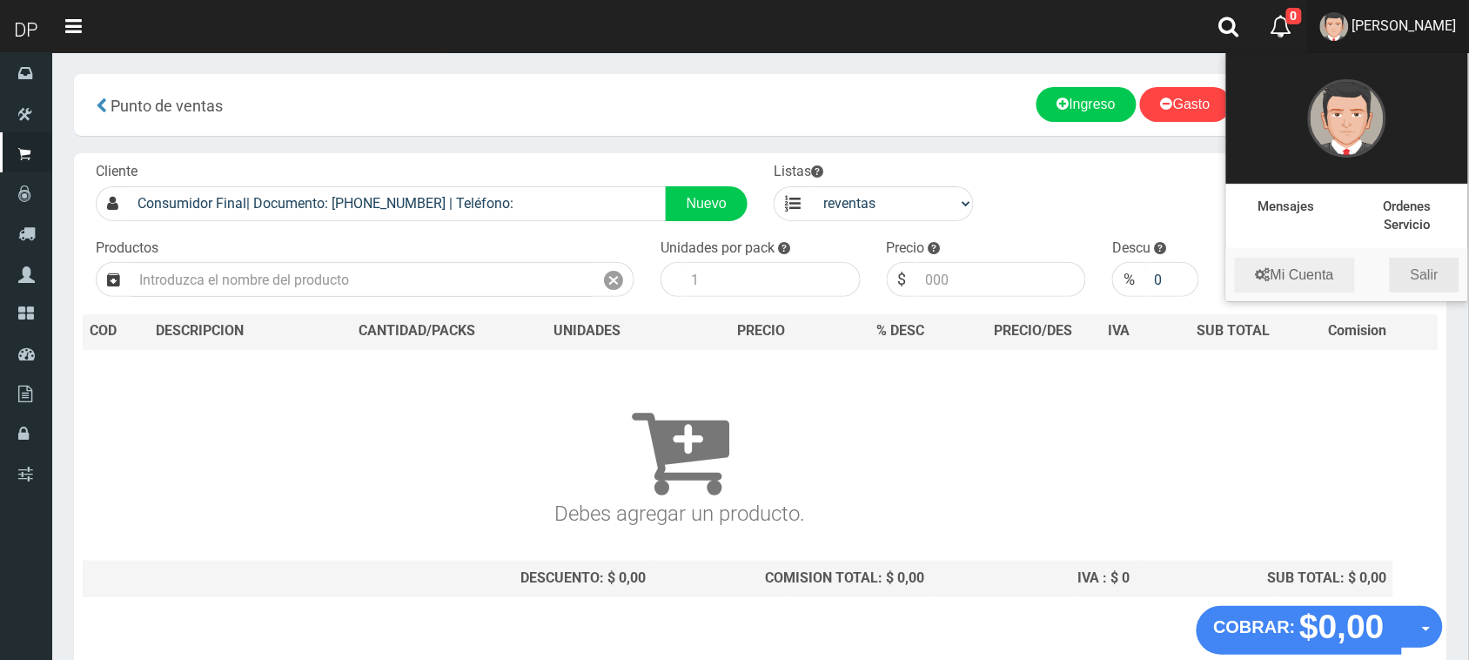
click at [1428, 270] on link "Salir" at bounding box center [1425, 275] width 70 height 35
